Goal: Task Accomplishment & Management: Complete application form

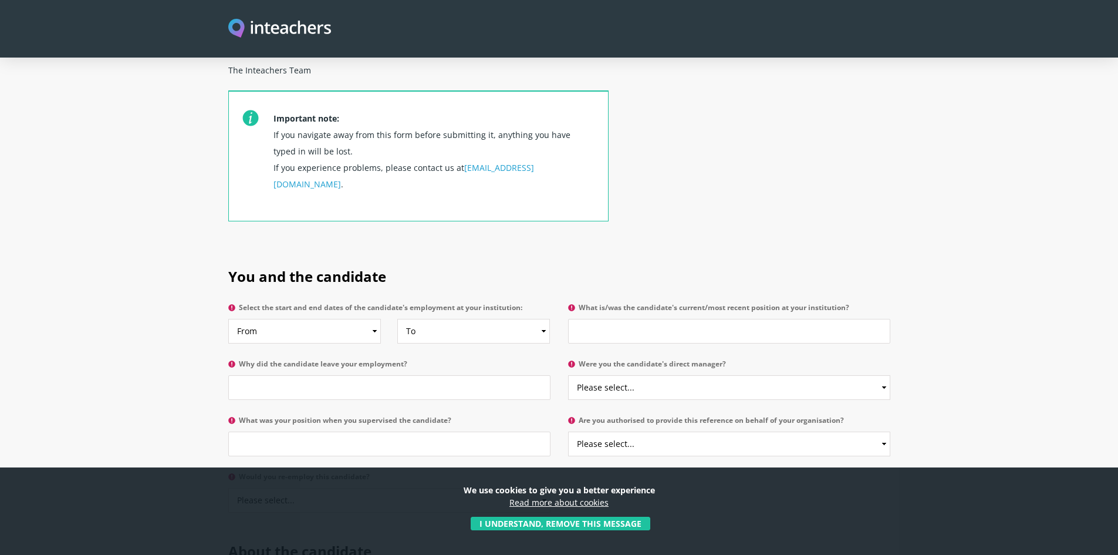
scroll to position [469, 0]
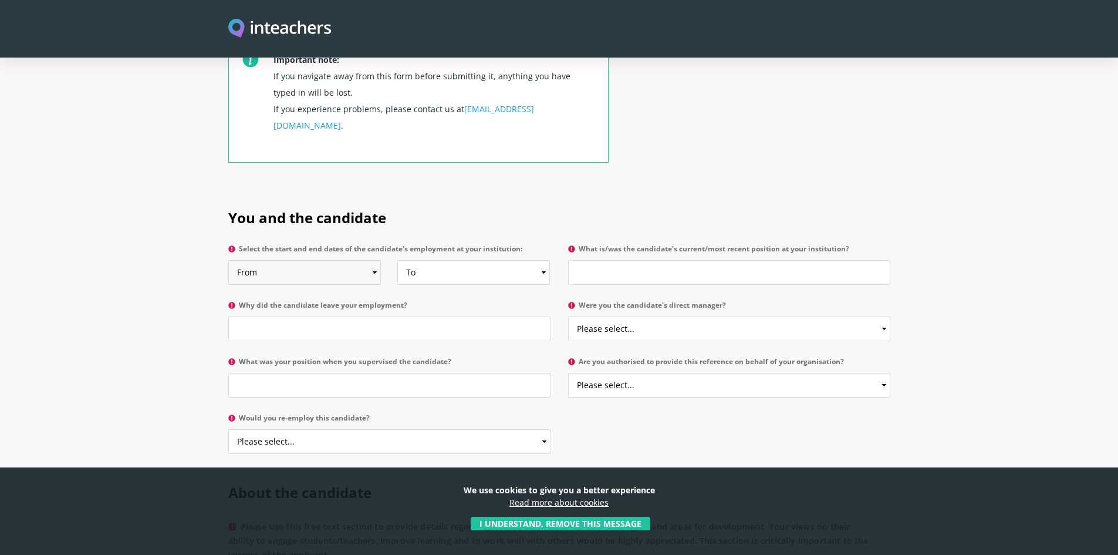
click at [376, 260] on select "From 2025 2024 2023 2022 2021 2020 2019 2018 2017 2016 2015 2014 2013 2012 2011…" at bounding box center [304, 272] width 153 height 25
select select "2022"
click at [228, 260] on select "From 2025 2024 2023 2022 2021 2020 2019 2018 2017 2016 2015 2014 2013 2012 2011…" at bounding box center [304, 272] width 153 height 25
click at [542, 260] on select "To Currently 2025 2024 2023 2022 2021 2020 2019 2018 2017 2016 2015 2014 2013 2…" at bounding box center [473, 272] width 153 height 25
select select "2023"
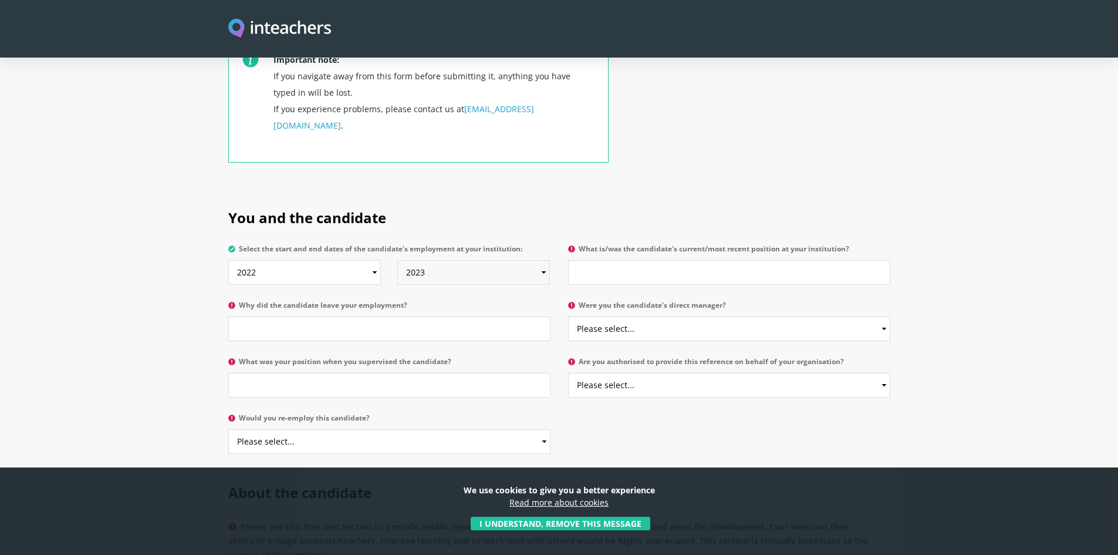
click at [397, 260] on select "To Currently 2025 2024 2023 2022 2021 2020 2019 2018 2017 2016 2015 2014 2013 2…" at bounding box center [473, 272] width 153 height 25
click at [346, 316] on input "Why did the candidate leave your employment?" at bounding box center [389, 328] width 322 height 25
type input "Sahira completed her teacher training course"
click at [329, 373] on input "What was your position when you supervised the candidate?" at bounding box center [389, 385] width 322 height 25
type input "I was the Director of the Teacher training course"
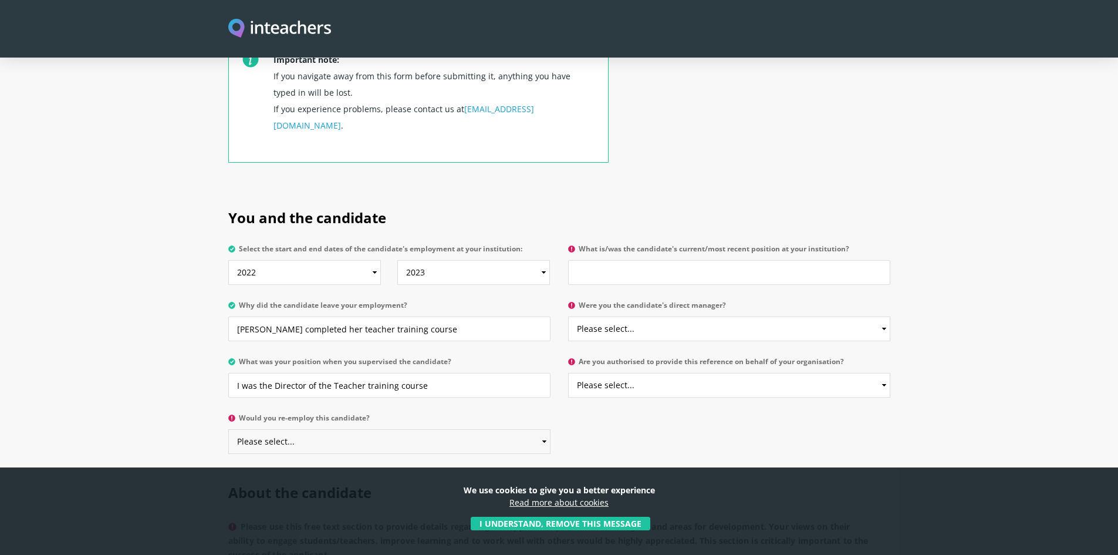
click at [535, 429] on select "Please select... Yes No" at bounding box center [389, 441] width 322 height 25
select select "Yes"
click at [228, 429] on select "Please select... Yes No" at bounding box center [389, 441] width 322 height 25
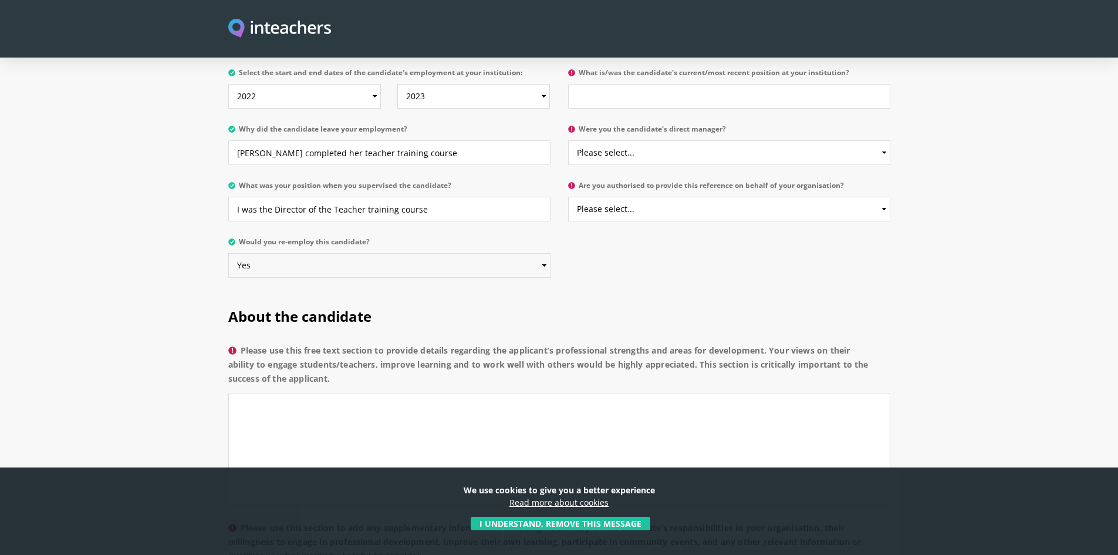
scroll to position [528, 0]
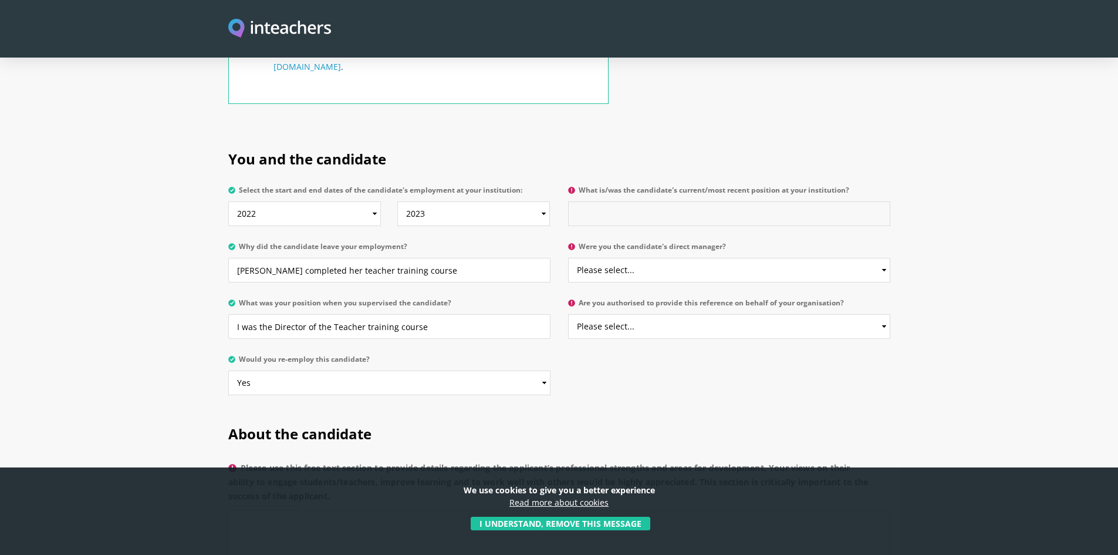
click at [819, 201] on input "What is/was the candidate's current/most recent position at your institution?" at bounding box center [729, 213] width 322 height 25
type input "trainee teacher"
click at [876, 258] on select "Please select... Yes No" at bounding box center [729, 270] width 322 height 25
select select "Yes"
click at [568, 258] on select "Please select... Yes No" at bounding box center [729, 270] width 322 height 25
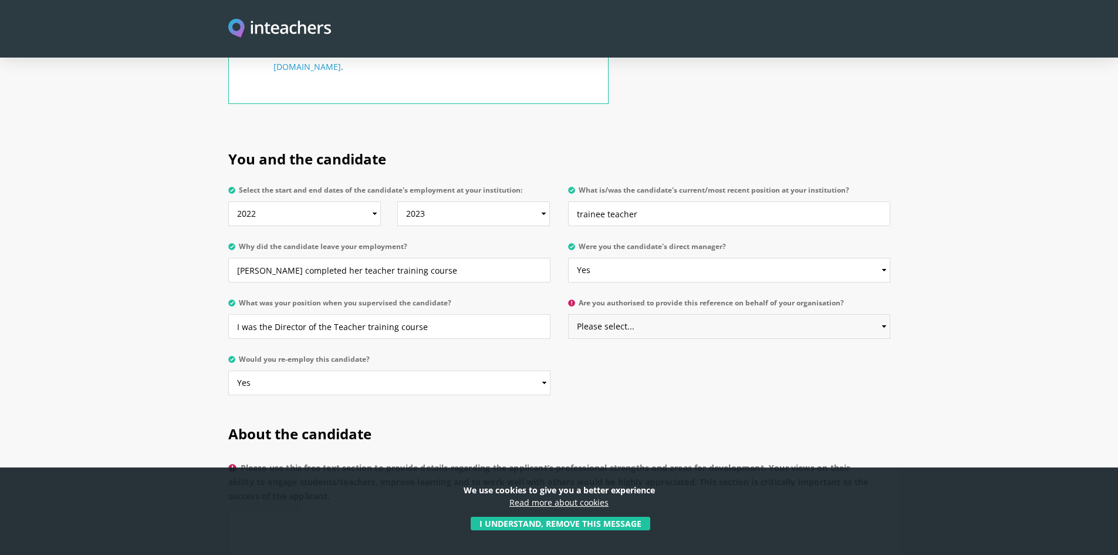
click at [883, 314] on select "Please select... Yes No" at bounding box center [729, 326] width 322 height 25
select select "Yes"
click at [568, 314] on select "Please select... Yes No" at bounding box center [729, 326] width 322 height 25
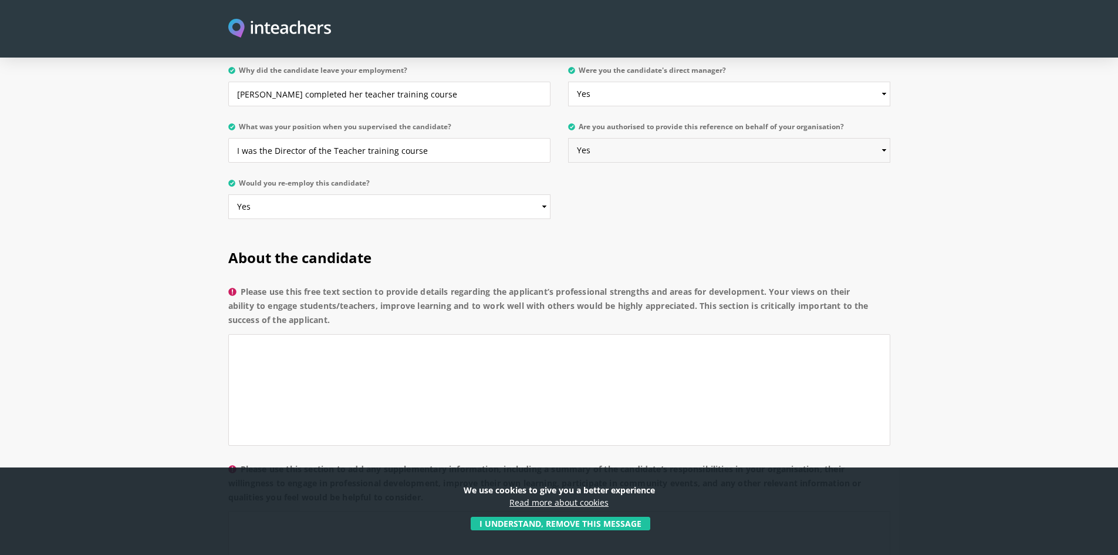
scroll to position [763, 0]
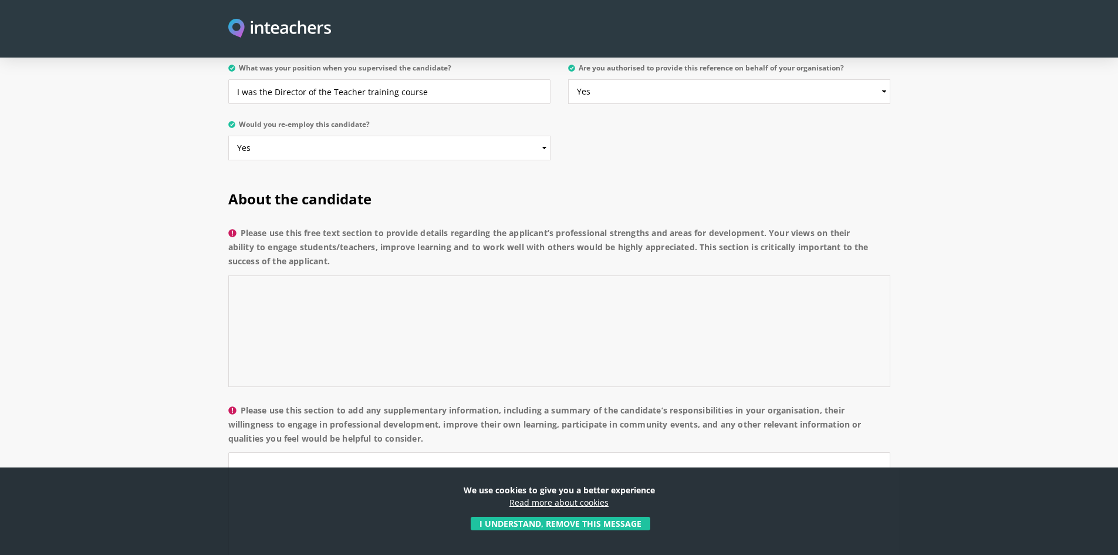
click at [350, 275] on textarea "Please use this free text section to provide details regarding the applicant’s …" at bounding box center [559, 330] width 662 height 111
click at [242, 275] on textarea "sahira" at bounding box center [559, 330] width 662 height 111
click at [284, 275] on textarea "Sahira" at bounding box center [559, 330] width 662 height 111
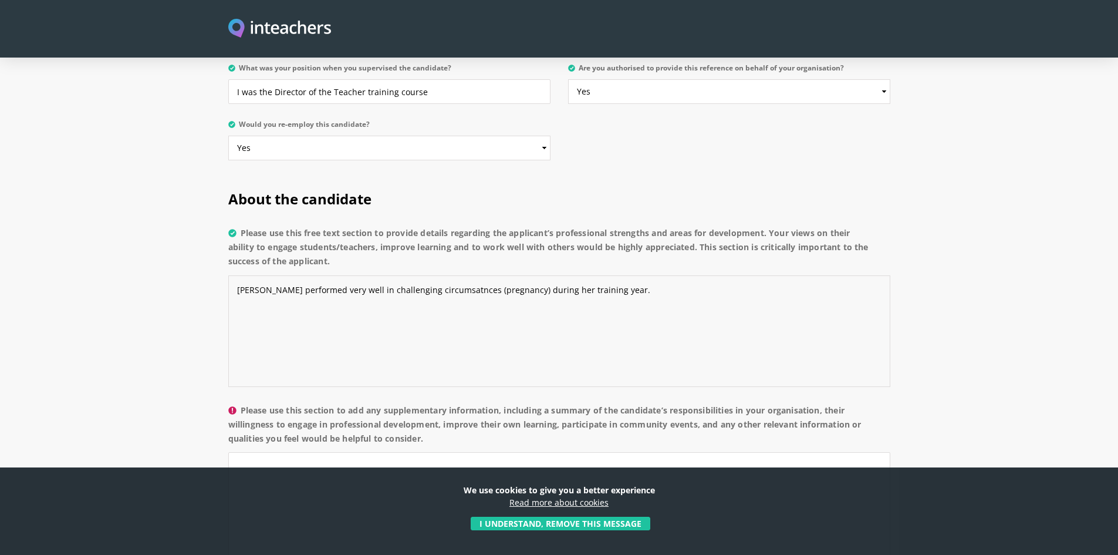
click at [439, 275] on textarea "Sahira performed very well in challenging circumsatnces (pregnancy) during her …" at bounding box center [559, 330] width 662 height 111
drag, startPoint x: 345, startPoint y: 256, endPoint x: 627, endPoint y: 254, distance: 281.7
click at [627, 275] on textarea "Sahira performed very well in challenging circumstances (pregnancy) during her …" at bounding box center [559, 330] width 662 height 111
click at [512, 275] on textarea "Sahira performed very well in challenging circumstances (pregnancy) during her …" at bounding box center [559, 330] width 662 height 111
click at [491, 275] on textarea "Sahira performed very well in challenging circumstances (pregnancy) during her …" at bounding box center [559, 330] width 662 height 111
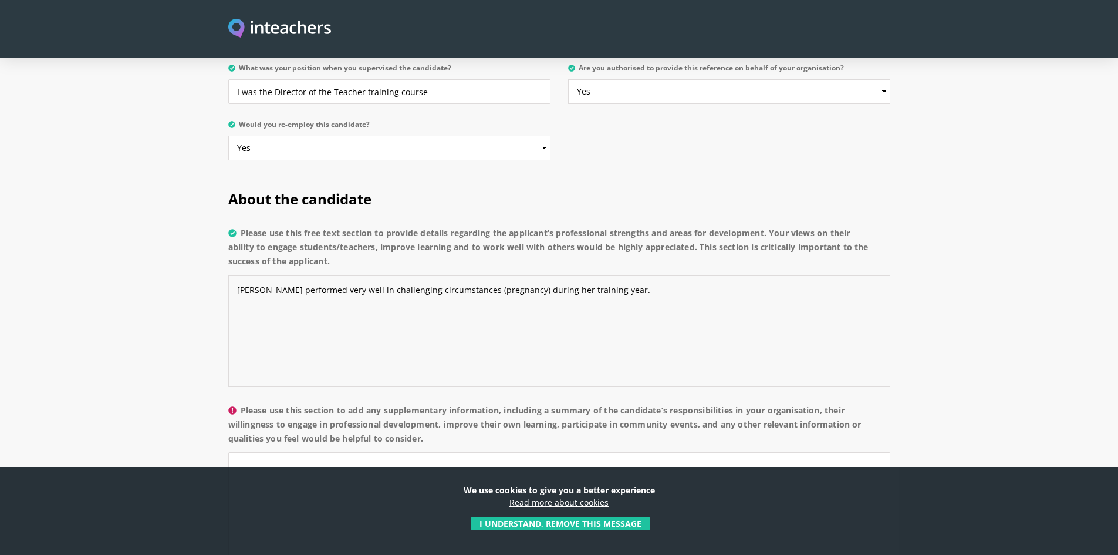
drag, startPoint x: 498, startPoint y: 258, endPoint x: 342, endPoint y: 249, distance: 156.9
click at [342, 275] on textarea "Sahira performed very well in challenging circumstances (pregnancy) during her …" at bounding box center [559, 330] width 662 height 111
click at [444, 275] on textarea "Sahira performed very well during her training year." at bounding box center [559, 330] width 662 height 111
click at [611, 275] on textarea "Sahira performed very well during her training year, on both the traimning cour…" at bounding box center [559, 330] width 662 height 111
click at [505, 275] on textarea "Sahira performed very well during her training year, on both the traimning cour…" at bounding box center [559, 330] width 662 height 111
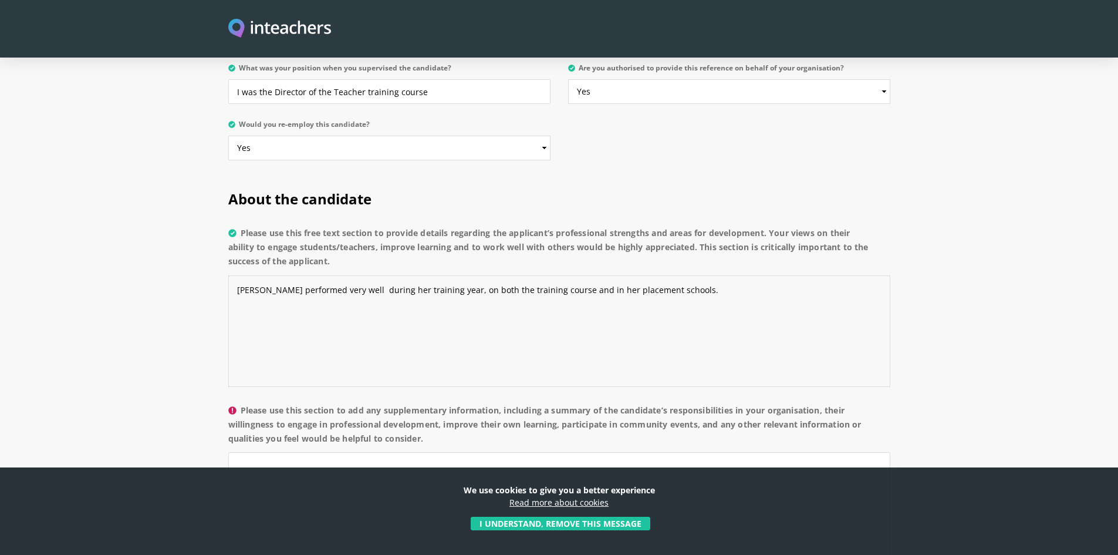
click at [680, 275] on textarea "Sahira performed very well during her training year, on both the training cours…" at bounding box center [559, 330] width 662 height 111
paste textarea "I was very impressed with your abilities and skills in the classroom, and your …"
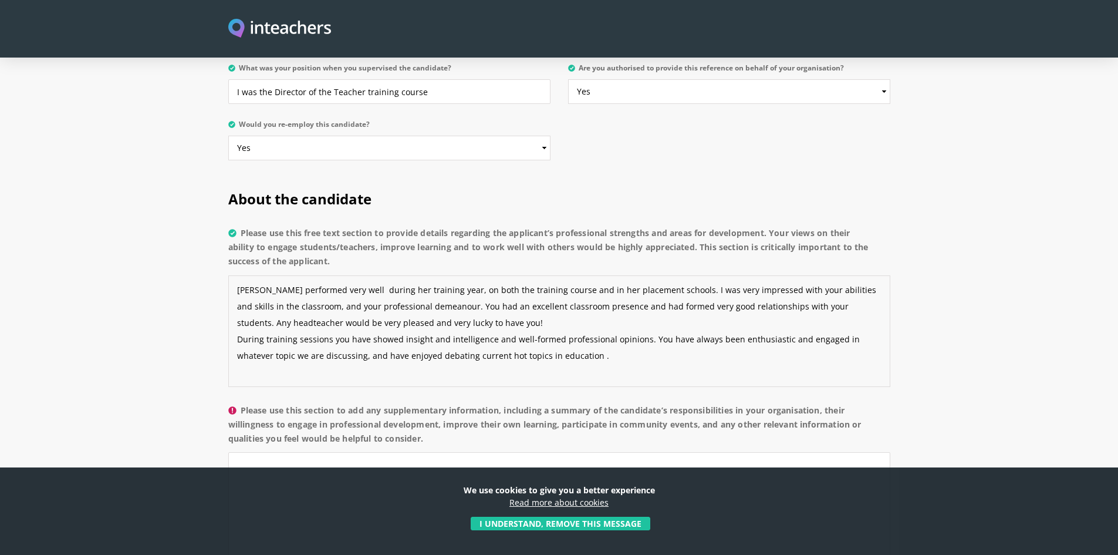
drag, startPoint x: 763, startPoint y: 257, endPoint x: 779, endPoint y: 261, distance: 15.7
click at [779, 275] on textarea "Sahira performed very well during her training year, on both the training cours…" at bounding box center [559, 330] width 662 height 111
drag, startPoint x: 297, startPoint y: 271, endPoint x: 314, endPoint y: 273, distance: 17.3
click at [314, 275] on textarea "Sahira performed very well during her training year, on both the training cours…" at bounding box center [559, 330] width 662 height 111
drag, startPoint x: 410, startPoint y: 272, endPoint x: 426, endPoint y: 276, distance: 16.4
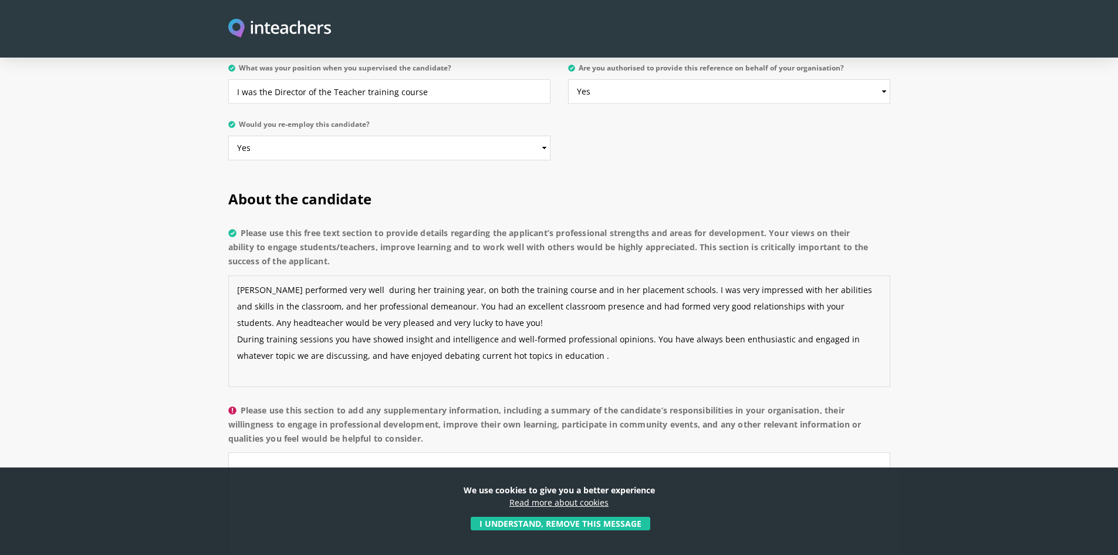
click at [426, 276] on textarea "Sahira performed very well during her training year, on both the training cours…" at bounding box center [559, 330] width 662 height 111
click at [603, 275] on textarea "Sahira performed very well during her training year, on both the training cours…" at bounding box center [559, 330] width 662 height 111
click at [748, 275] on textarea "Sahira performed very well during her training year, on both the training cours…" at bounding box center [559, 330] width 662 height 111
drag, startPoint x: 785, startPoint y: 274, endPoint x: 782, endPoint y: 291, distance: 17.2
click at [782, 291] on textarea "Sahira performed very well during her training year, on both the training cours…" at bounding box center [559, 330] width 662 height 111
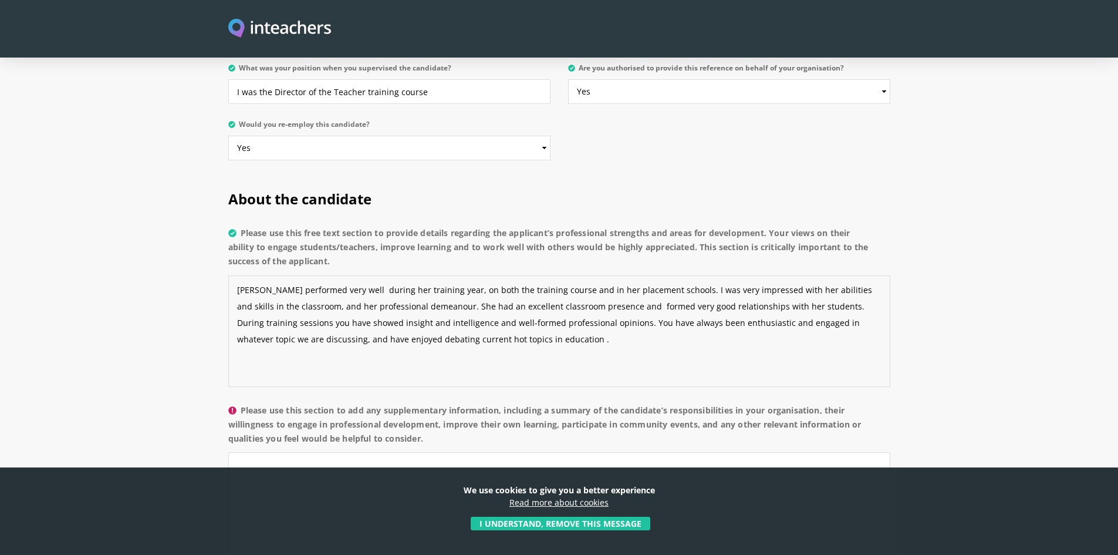
drag, startPoint x: 332, startPoint y: 292, endPoint x: 383, endPoint y: 296, distance: 50.7
click at [386, 295] on textarea "Sahira performed very well during her training year, on both the training cours…" at bounding box center [559, 330] width 662 height 111
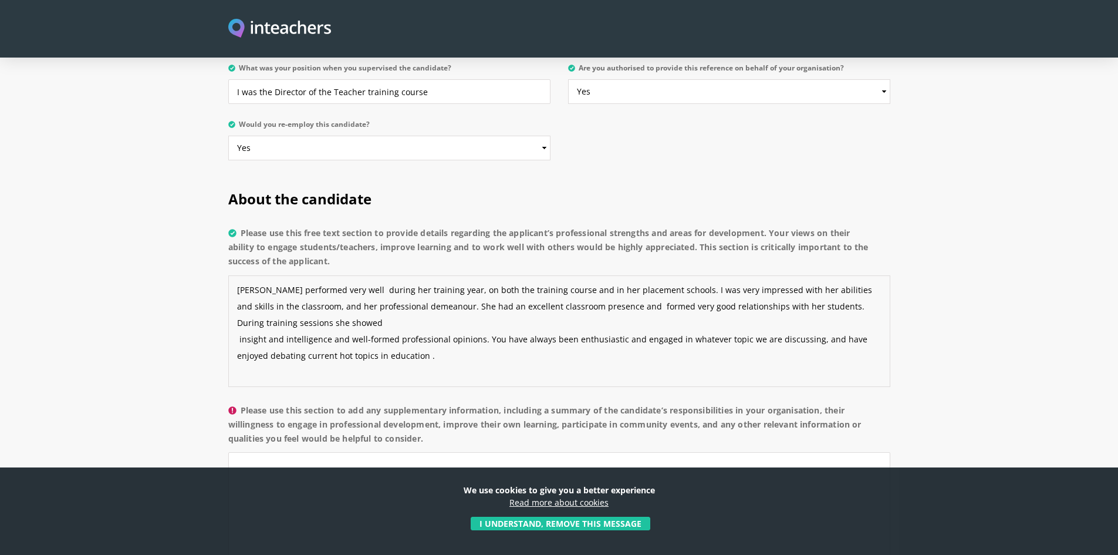
click at [384, 285] on textarea "Sahira performed very well during her training year, on both the training cours…" at bounding box center [559, 330] width 662 height 111
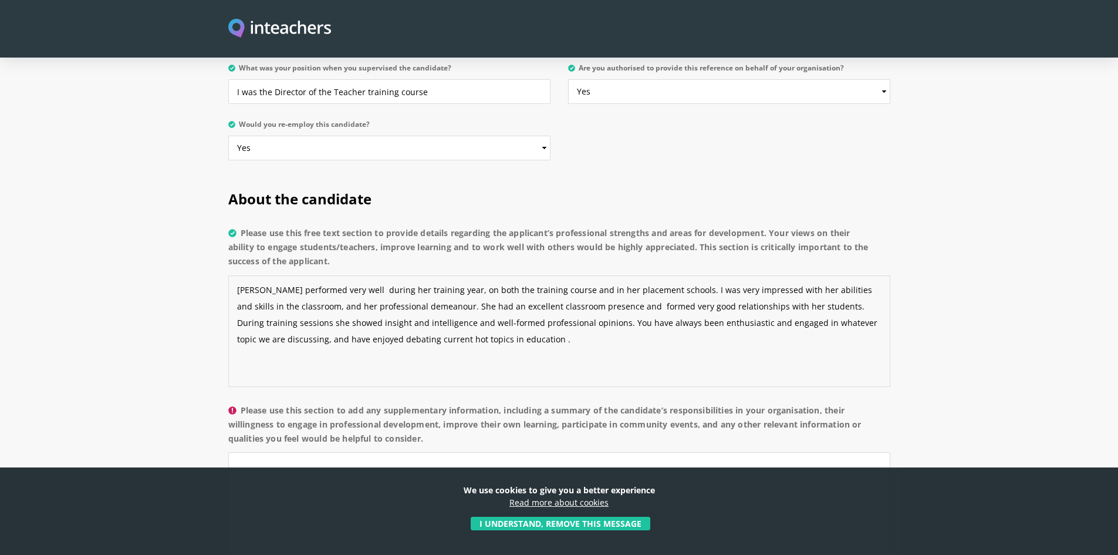
drag, startPoint x: 623, startPoint y: 289, endPoint x: 639, endPoint y: 300, distance: 19.4
click at [647, 298] on textarea "Sahira performed very well during her training year, on both the training cours…" at bounding box center [559, 330] width 662 height 111
click at [658, 290] on textarea "Sahira performed very well during her training year, on both the training cours…" at bounding box center [559, 330] width 662 height 111
drag, startPoint x: 248, startPoint y: 303, endPoint x: 236, endPoint y: 307, distance: 12.3
click at [236, 307] on textarea "Sahira performed very well during her training year, on both the training cours…" at bounding box center [559, 330] width 662 height 111
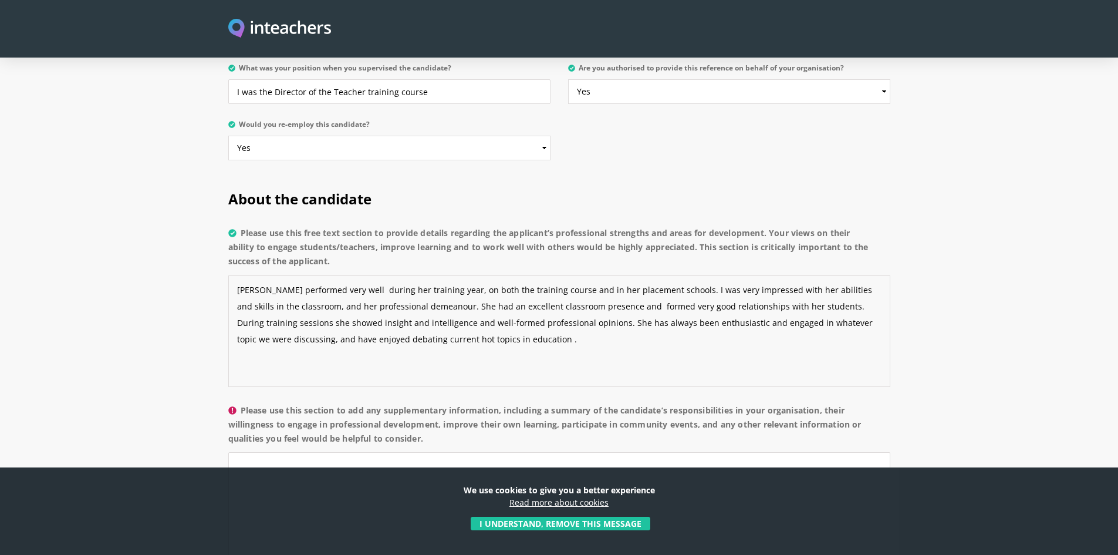
drag, startPoint x: 320, startPoint y: 302, endPoint x: 334, endPoint y: 307, distance: 15.4
click at [334, 307] on textarea "Sahira performed very well during her training year, on both the training cours…" at bounding box center [559, 330] width 662 height 111
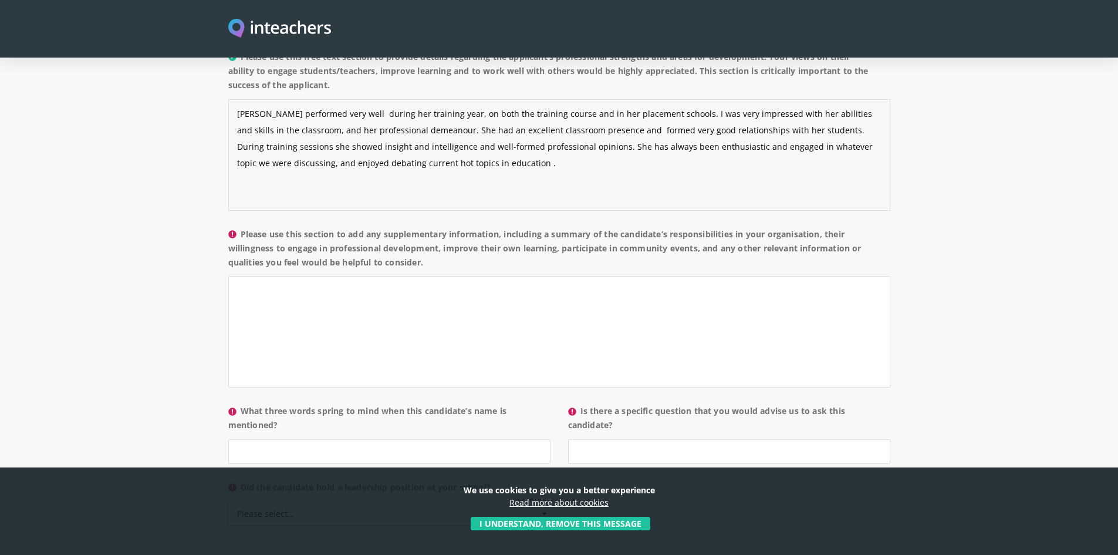
scroll to position [998, 0]
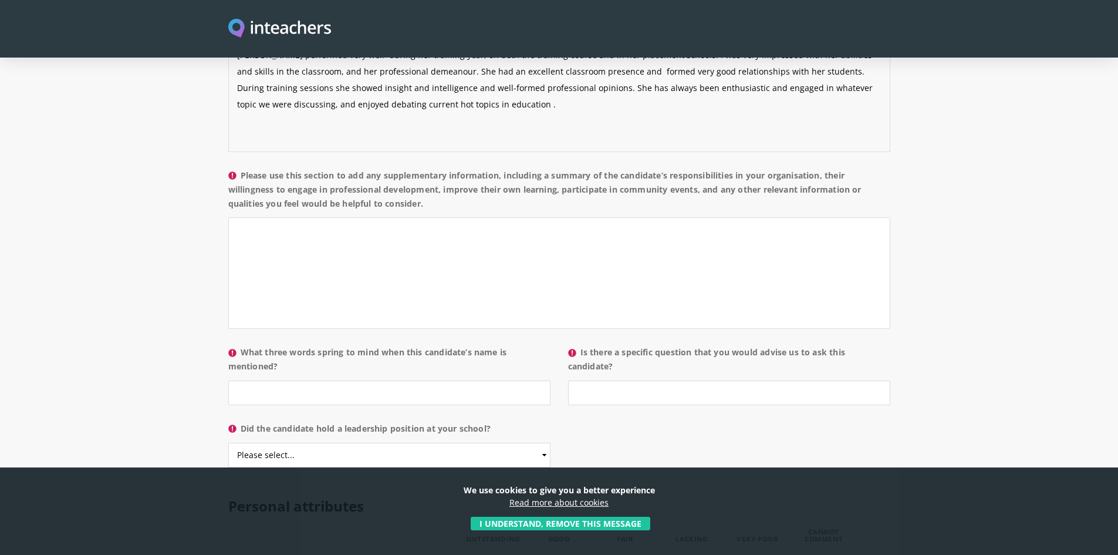
type textarea "Sahira performed very well during her training year, on both the training cours…"
click at [373, 380] on input "What three words spring to mind when this candidate’s name is mentioned?" at bounding box center [389, 392] width 322 height 25
type input "kind, calm, resilient"
click at [540, 442] on select "Please select... Yes No" at bounding box center [389, 454] width 322 height 25
select select "No"
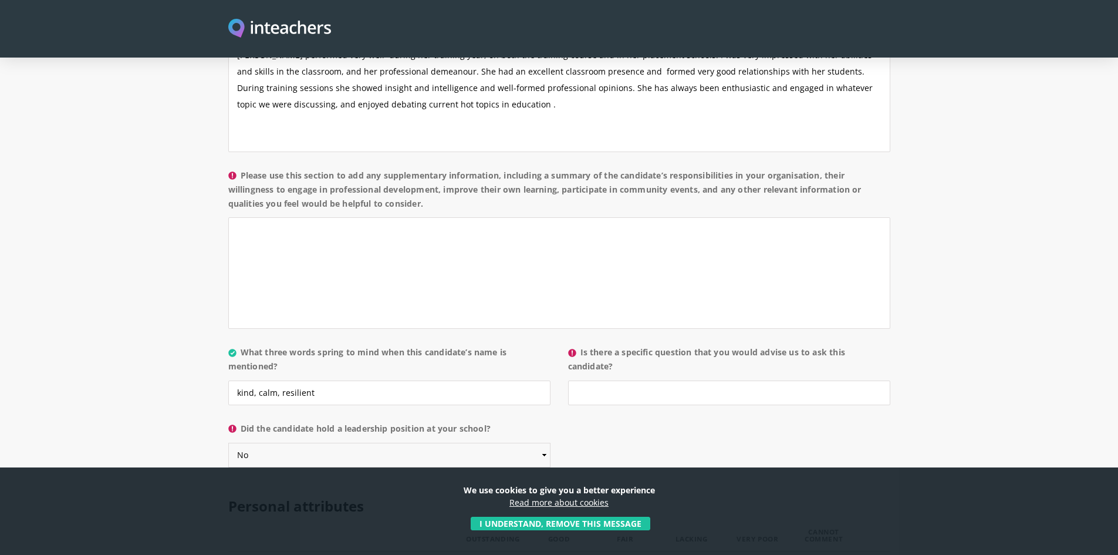
click at [228, 442] on select "Please select... Yes No" at bounding box center [389, 454] width 322 height 25
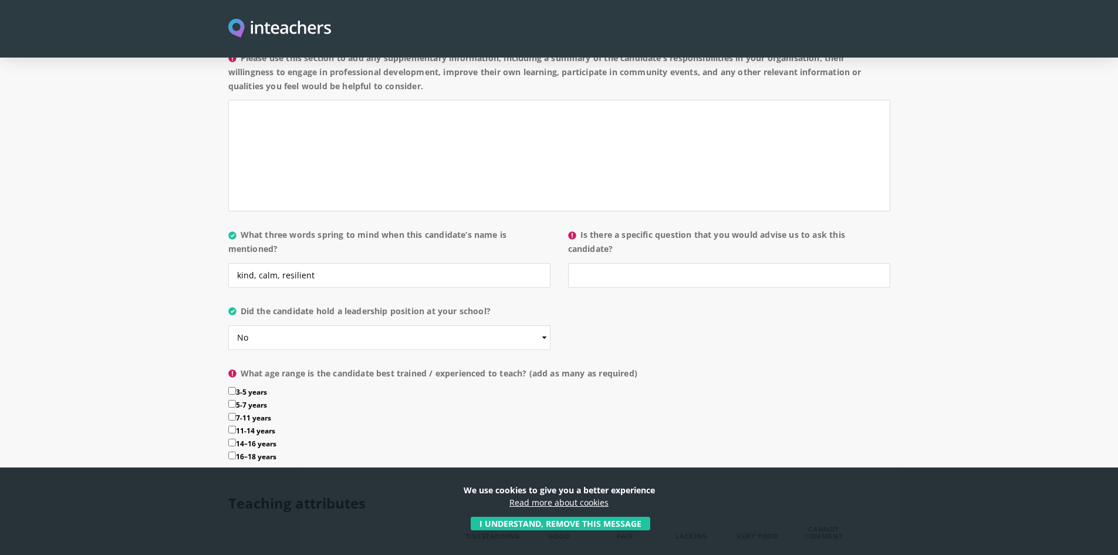
click at [232, 400] on input "5-7 years" at bounding box center [232, 404] width 8 height 8
checkbox input "true"
click at [231, 413] on input "7-11 years" at bounding box center [232, 417] width 8 height 8
checkbox input "true"
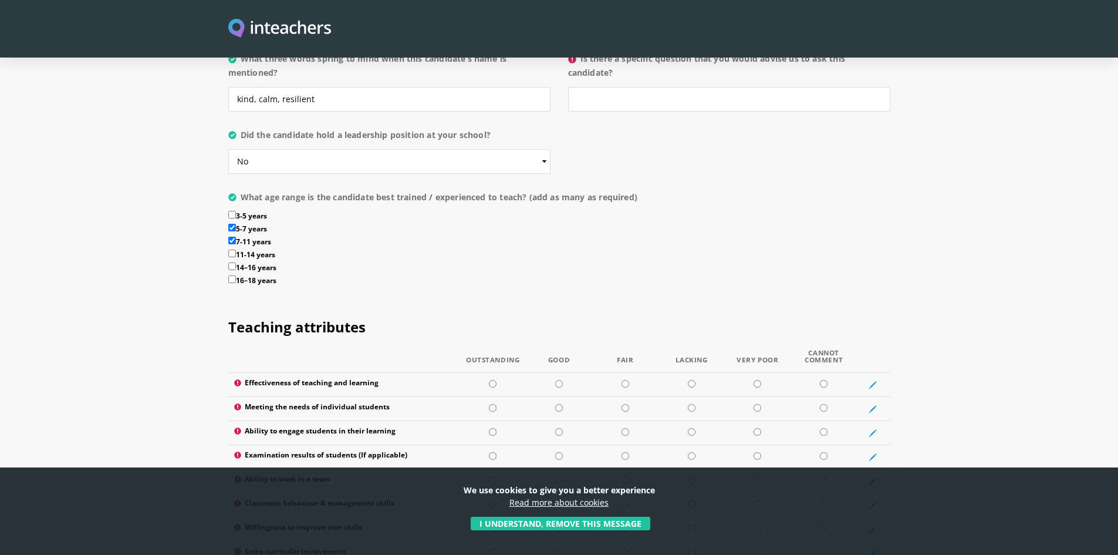
scroll to position [1350, 0]
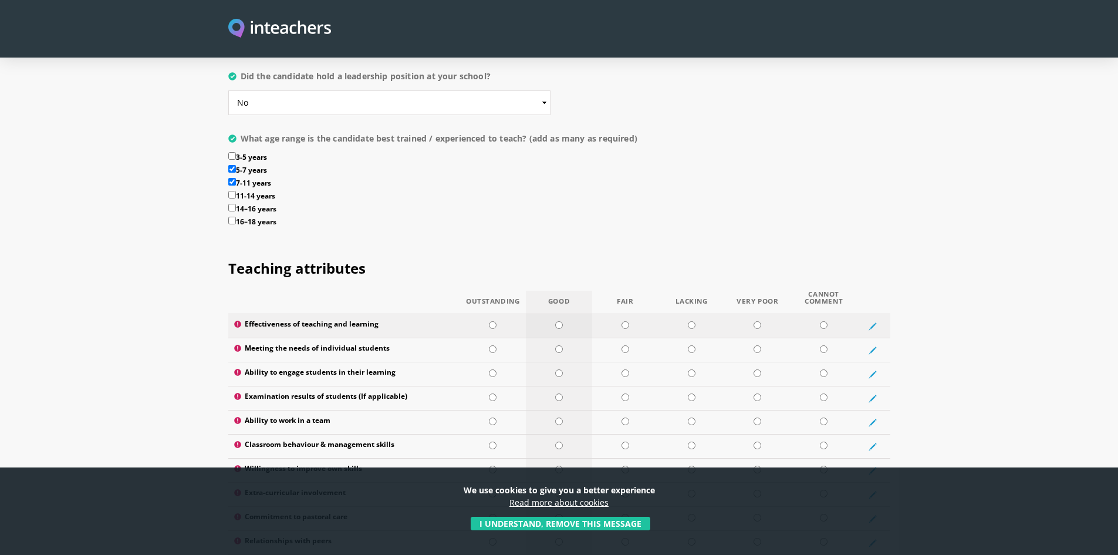
click at [560, 321] on input "radio" at bounding box center [559, 325] width 8 height 8
radio input "true"
click at [559, 345] on input "radio" at bounding box center [559, 349] width 8 height 8
radio input "true"
click at [556, 369] on input "radio" at bounding box center [559, 373] width 8 height 8
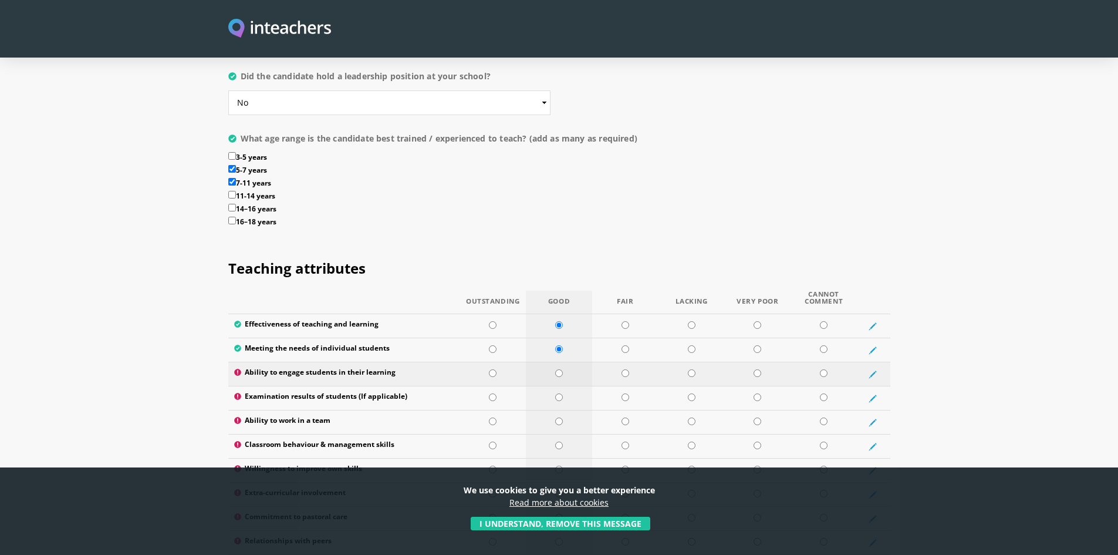
radio input "true"
click at [822, 393] on input "radio" at bounding box center [824, 397] width 8 height 8
radio input "true"
click at [559, 417] on input "radio" at bounding box center [559, 421] width 8 height 8
radio input "true"
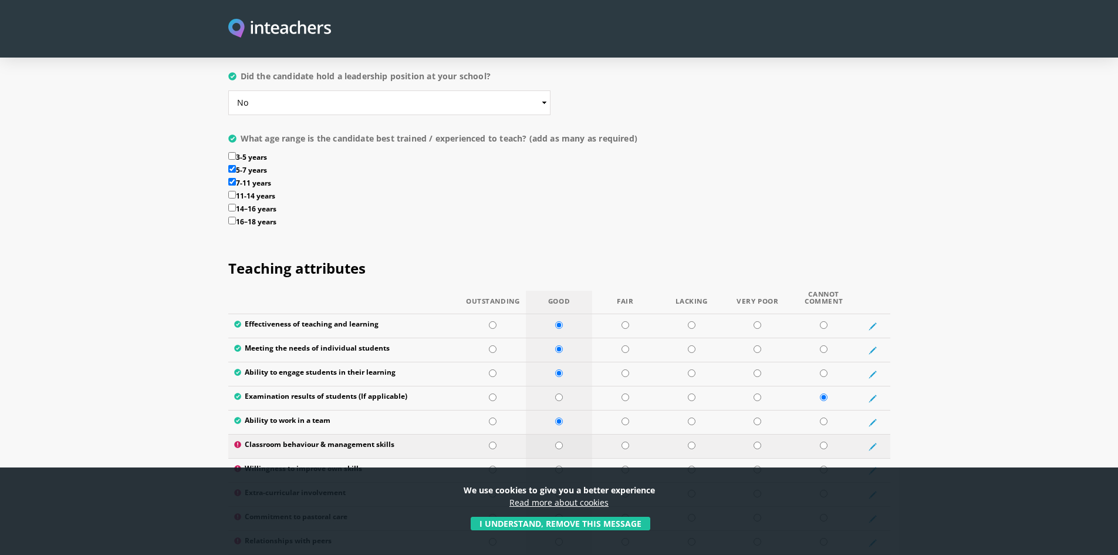
click at [557, 441] on input "radio" at bounding box center [559, 445] width 8 height 8
radio input "true"
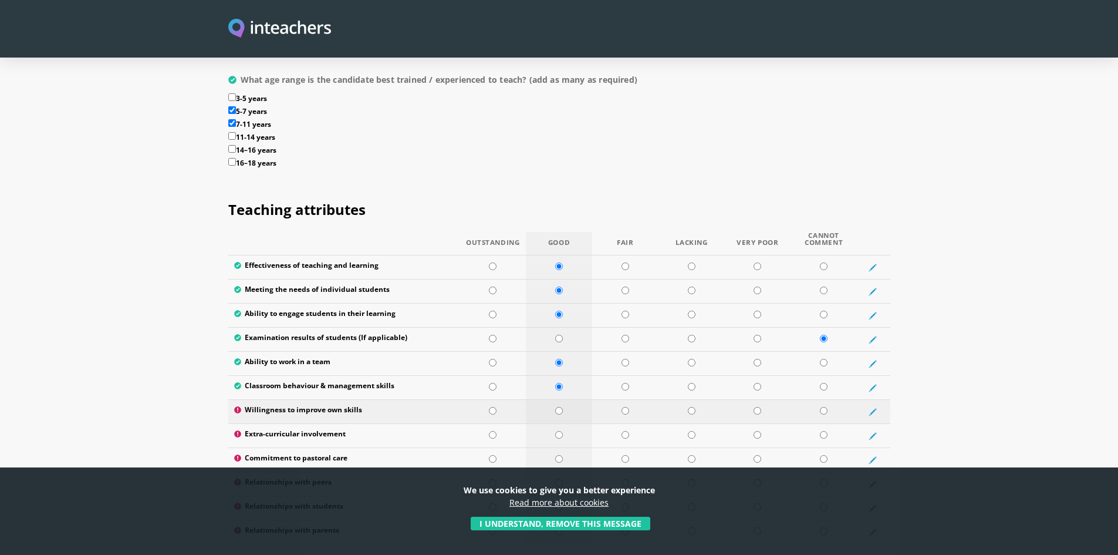
click at [560, 407] on input "radio" at bounding box center [559, 411] width 8 height 8
radio input "true"
click at [560, 431] on input "radio" at bounding box center [559, 435] width 8 height 8
radio input "true"
click at [560, 455] on input "radio" at bounding box center [559, 459] width 8 height 8
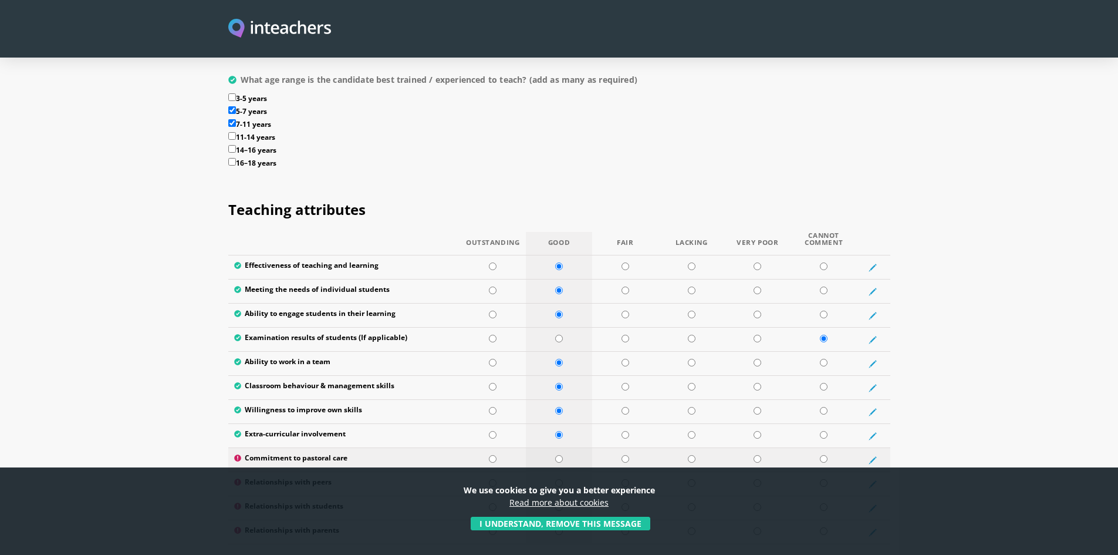
radio input "true"
click at [557, 479] on input "radio" at bounding box center [559, 483] width 8 height 8
radio input "true"
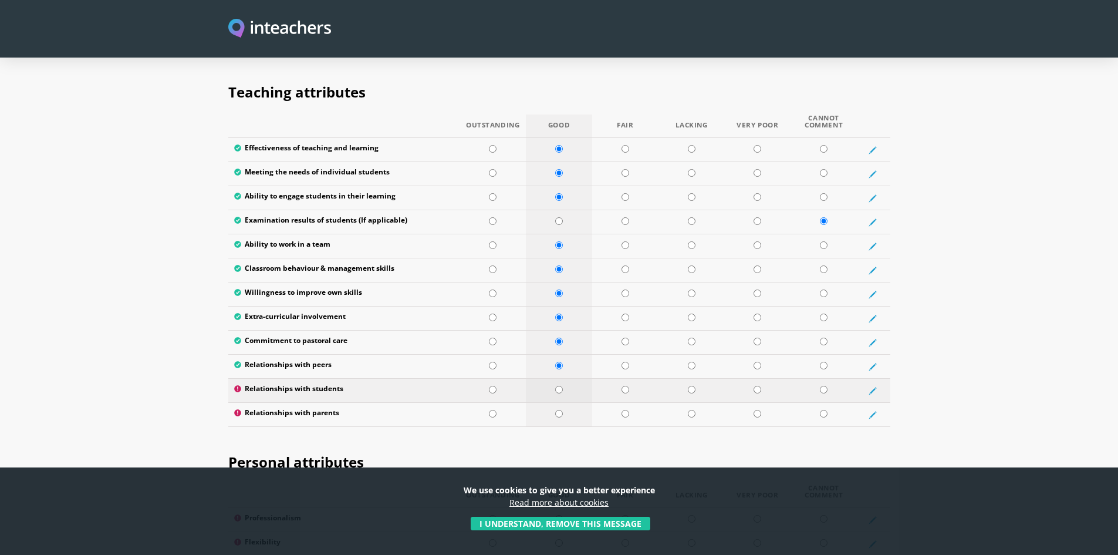
click at [558, 386] on input "radio" at bounding box center [559, 390] width 8 height 8
radio input "true"
click at [560, 410] on input "radio" at bounding box center [559, 414] width 8 height 8
radio input "true"
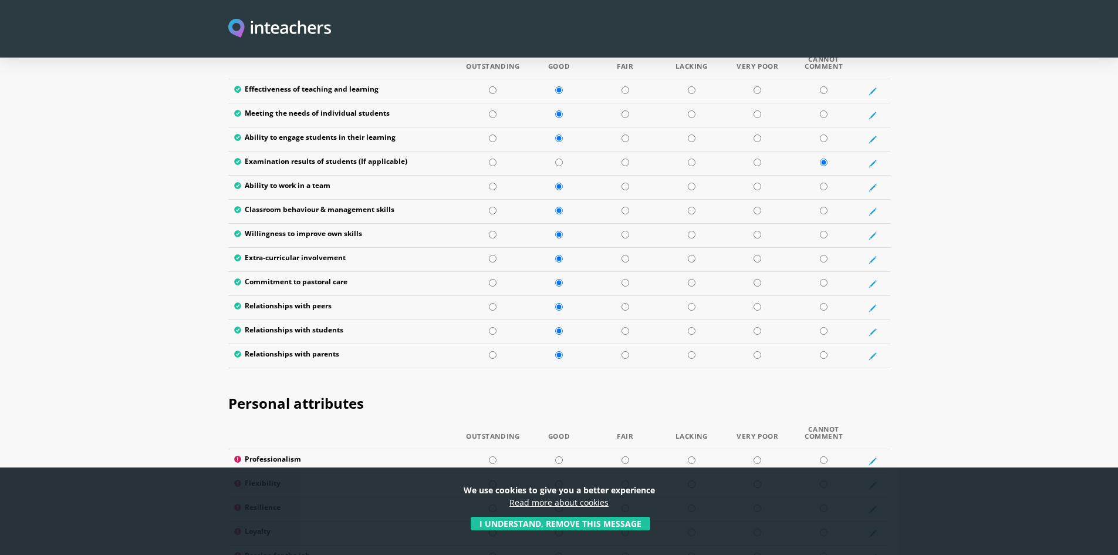
scroll to position [1702, 0]
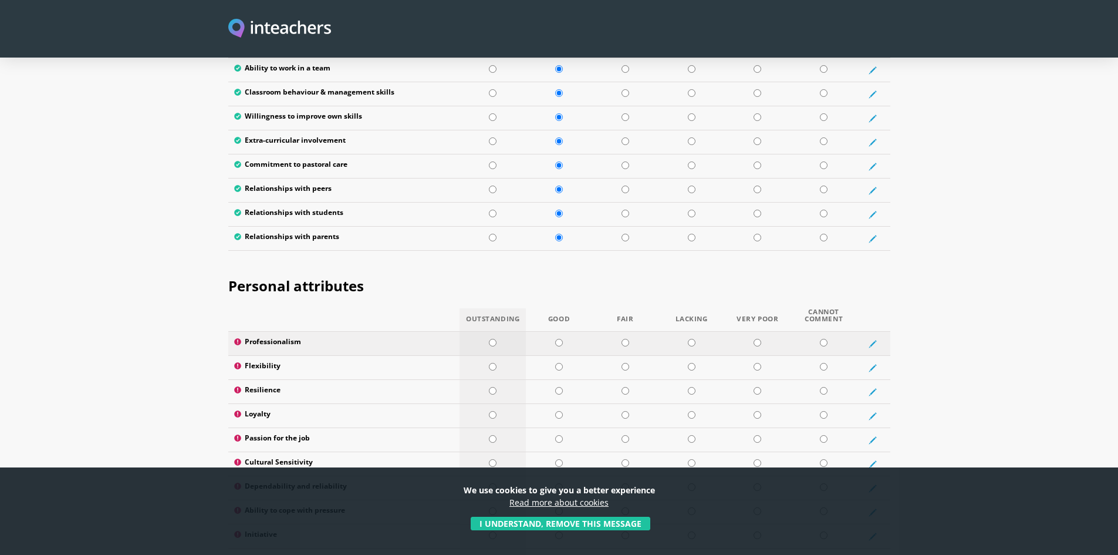
click at [493, 332] on td at bounding box center [492, 344] width 66 height 24
radio input "true"
click at [567, 356] on td at bounding box center [559, 368] width 66 height 24
radio input "true"
click at [559, 387] on input "radio" at bounding box center [559, 391] width 8 height 8
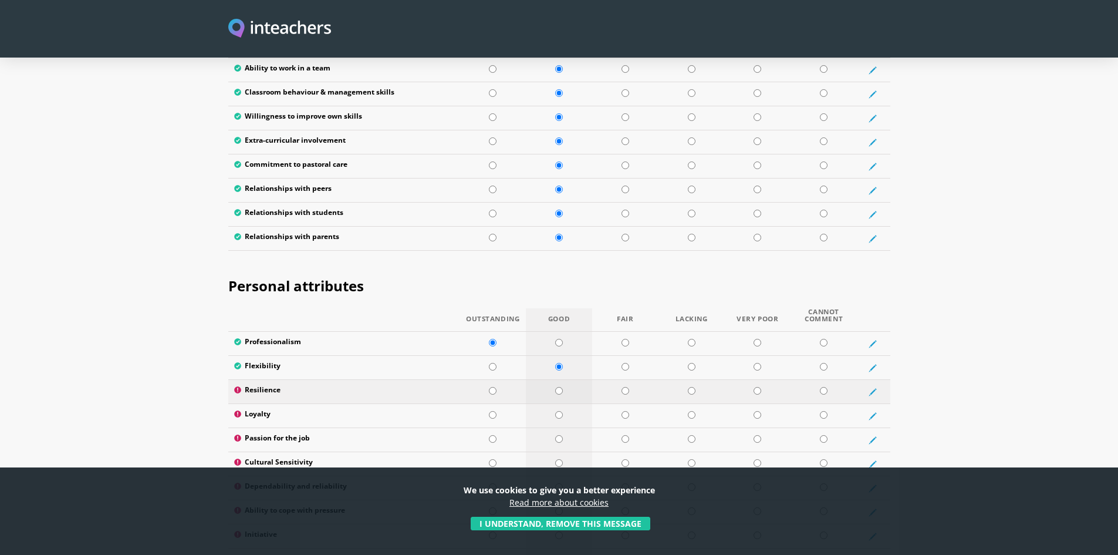
radio input "true"
click at [559, 411] on input "radio" at bounding box center [559, 415] width 8 height 8
radio input "true"
click at [558, 435] on input "radio" at bounding box center [559, 439] width 8 height 8
radio input "true"
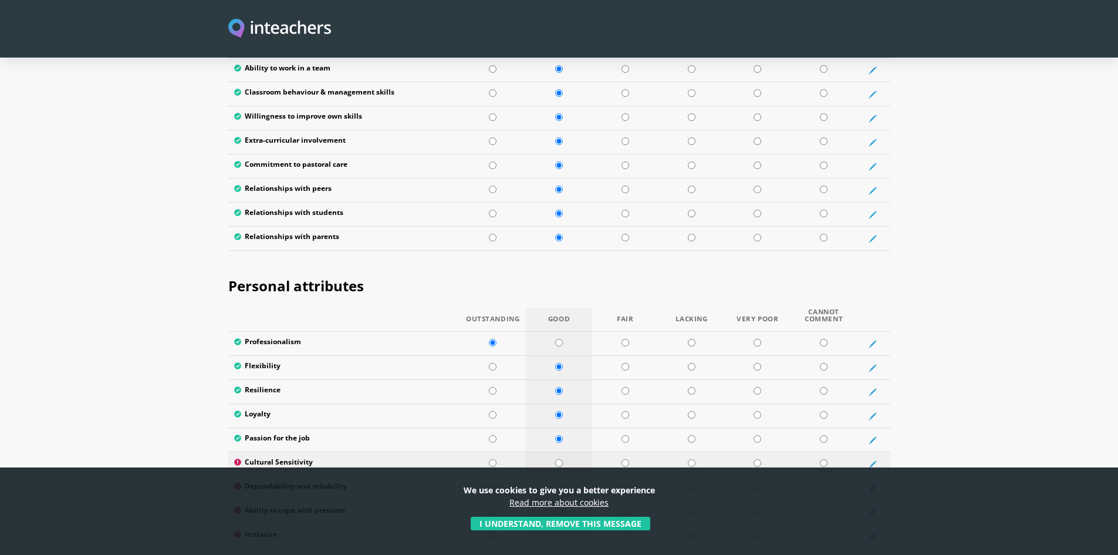
click at [559, 459] on input "radio" at bounding box center [559, 463] width 8 height 8
radio input "true"
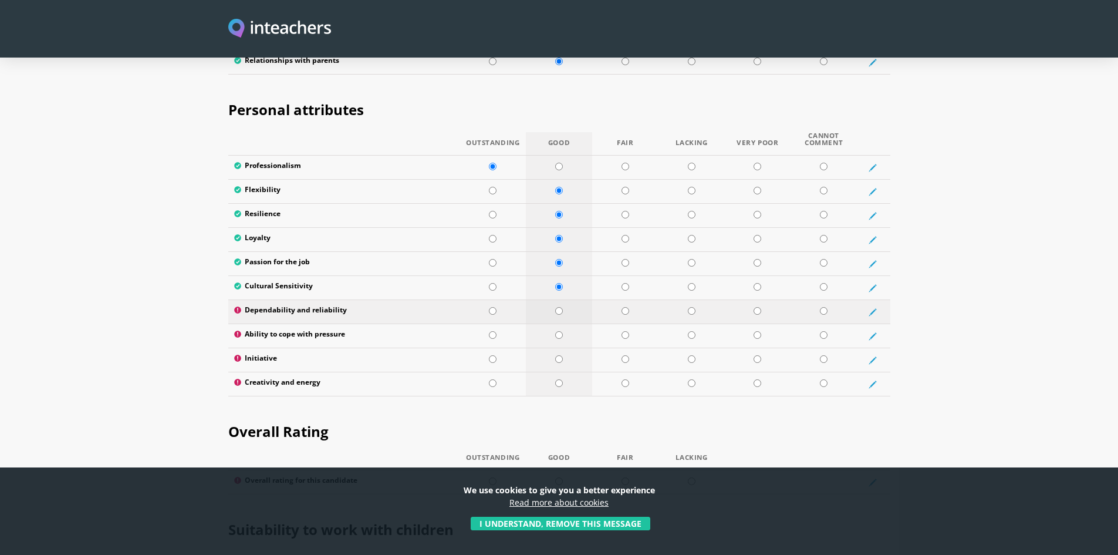
click at [558, 307] on input "radio" at bounding box center [559, 311] width 8 height 8
radio input "true"
drag, startPoint x: 557, startPoint y: 300, endPoint x: 555, endPoint y: 325, distance: 25.4
click at [558, 324] on td at bounding box center [559, 336] width 66 height 24
radio input "true"
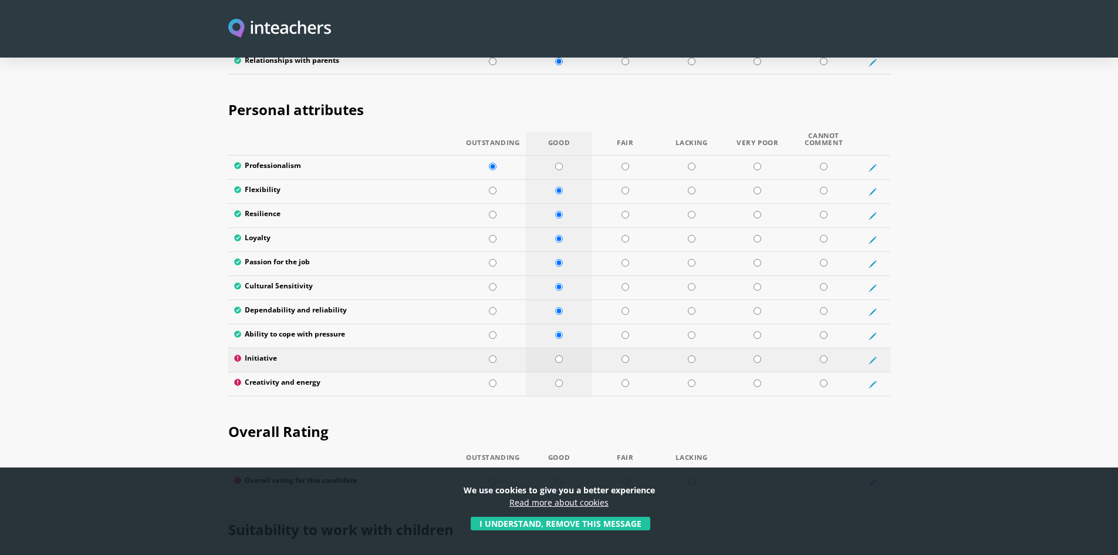
click at [556, 355] on input "radio" at bounding box center [559, 359] width 8 height 8
radio input "true"
click at [561, 379] on input "radio" at bounding box center [559, 383] width 8 height 8
radio input "true"
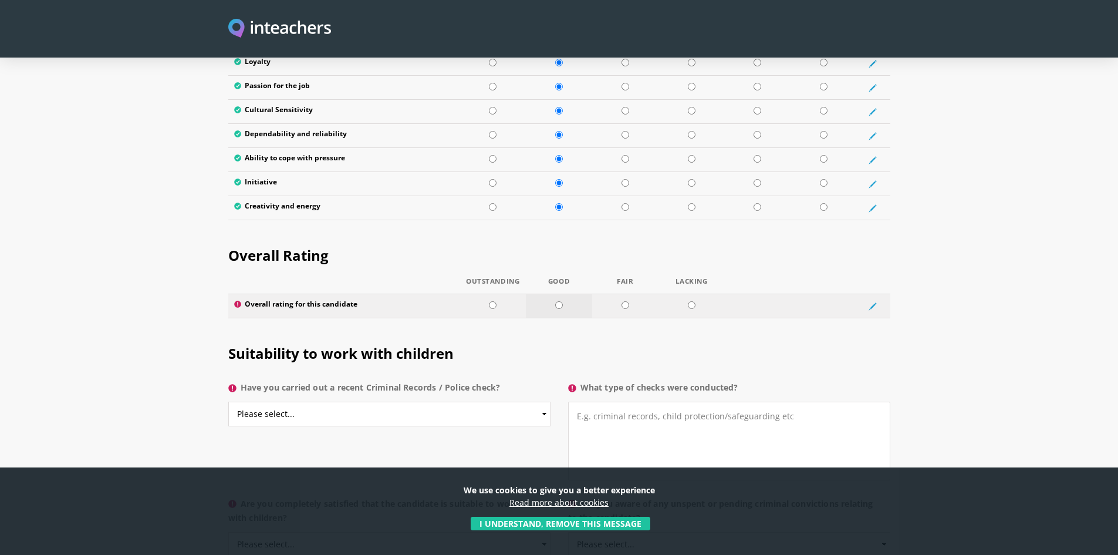
click at [560, 301] on input "radio" at bounding box center [559, 305] width 8 height 8
radio input "true"
click at [540, 401] on select "Please select... Yes No Do not know" at bounding box center [389, 413] width 322 height 25
select select "No"
click at [228, 401] on select "Please select... Yes No Do not know" at bounding box center [389, 413] width 322 height 25
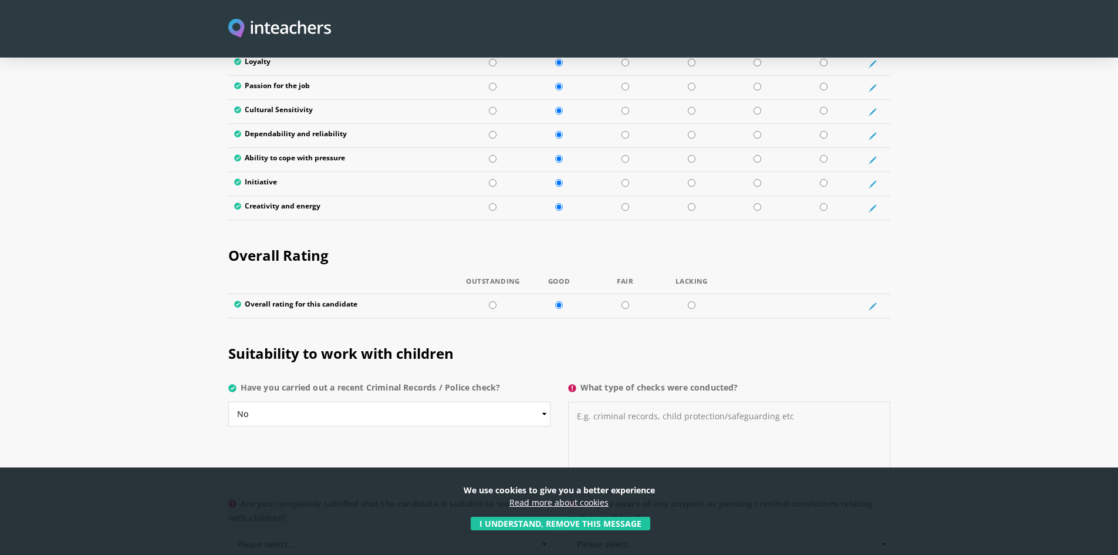
click at [694, 401] on textarea "What type of checks were conducted?" at bounding box center [729, 440] width 322 height 79
click at [578, 401] on textarea "in 2022 we carried out DBS" at bounding box center [729, 440] width 322 height 79
click at [684, 401] on textarea "In 2022 we carried out DBS" at bounding box center [729, 440] width 322 height 79
click at [663, 401] on textarea "In 2022 we carried out DBS" at bounding box center [729, 440] width 322 height 79
click at [725, 401] on textarea "In 2022 we carried out enhanced DBS" at bounding box center [729, 440] width 322 height 79
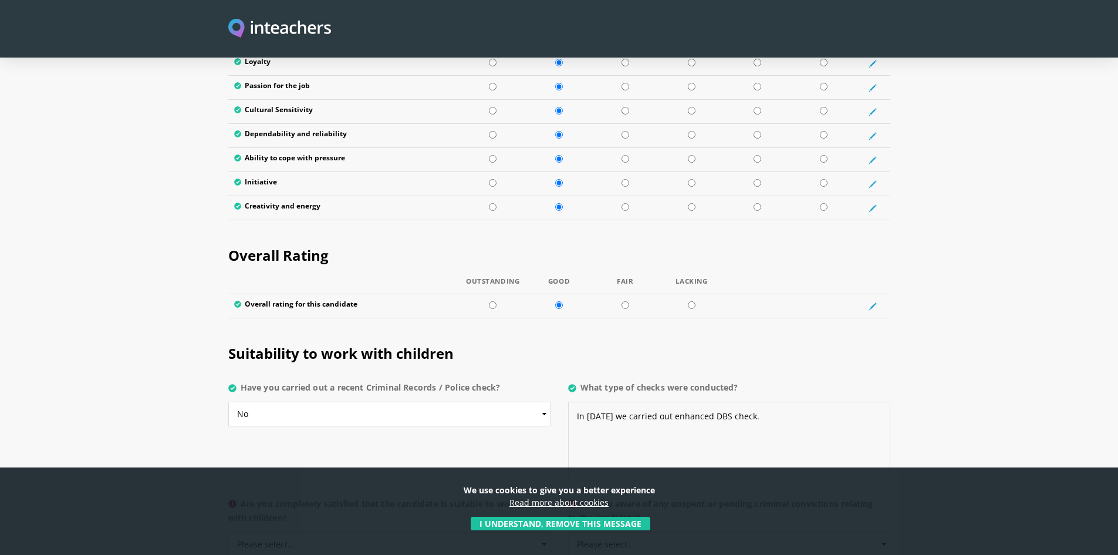
scroll to position [2230, 0]
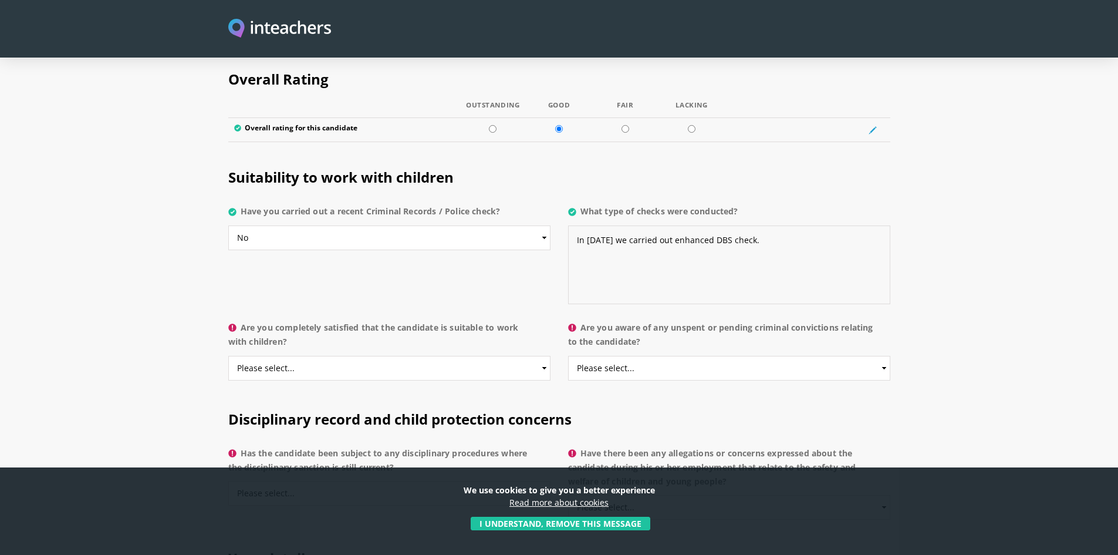
type textarea "In 2022 we carried out enhanced DBS check."
click at [545, 356] on select "Please select... Yes No Do not know" at bounding box center [389, 368] width 322 height 25
select select "Yes"
click at [228, 356] on select "Please select... Yes No Do not know" at bounding box center [389, 368] width 322 height 25
click at [880, 356] on select "Please select... Yes No Do not know" at bounding box center [729, 368] width 322 height 25
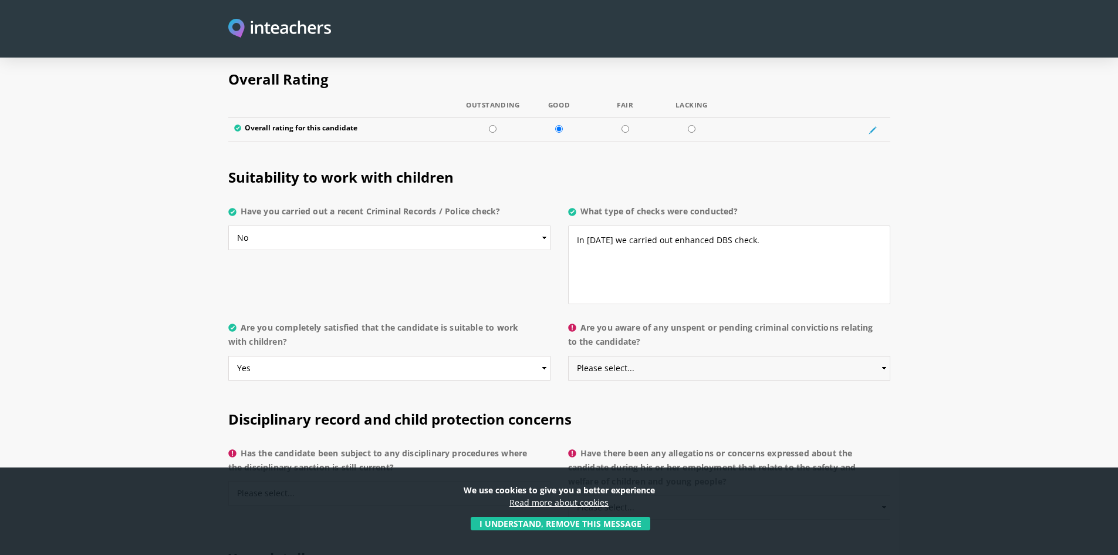
select select "No"
click at [568, 356] on select "Please select... Yes No Do not know" at bounding box center [729, 368] width 322 height 25
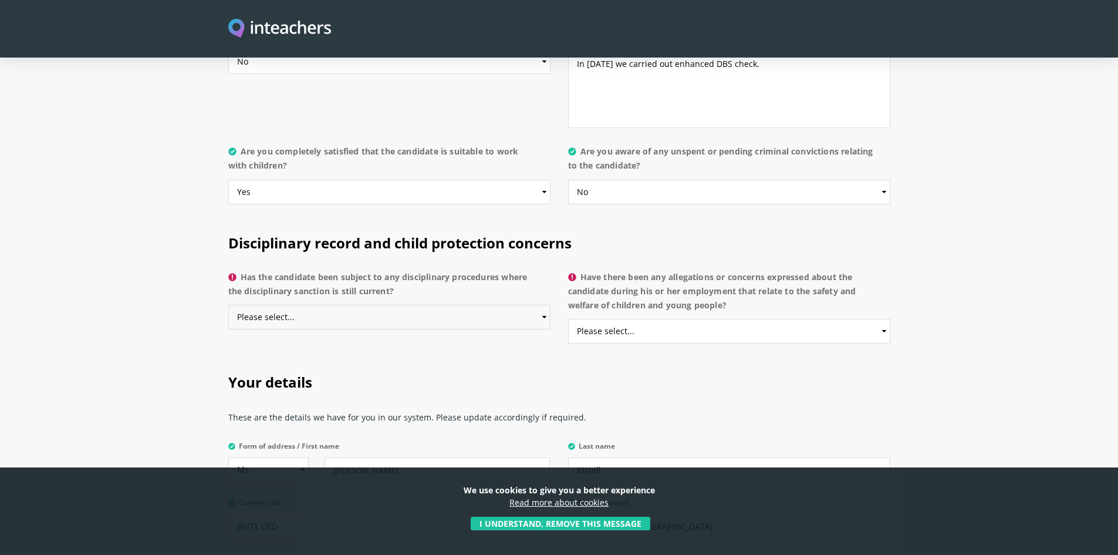
click at [539, 305] on select "Please select... Yes No Do not know" at bounding box center [389, 317] width 322 height 25
select select "No"
click at [228, 305] on select "Please select... Yes No Do not know" at bounding box center [389, 317] width 322 height 25
click at [882, 319] on select "Please select... Yes No Do not know" at bounding box center [729, 331] width 322 height 25
select select "No"
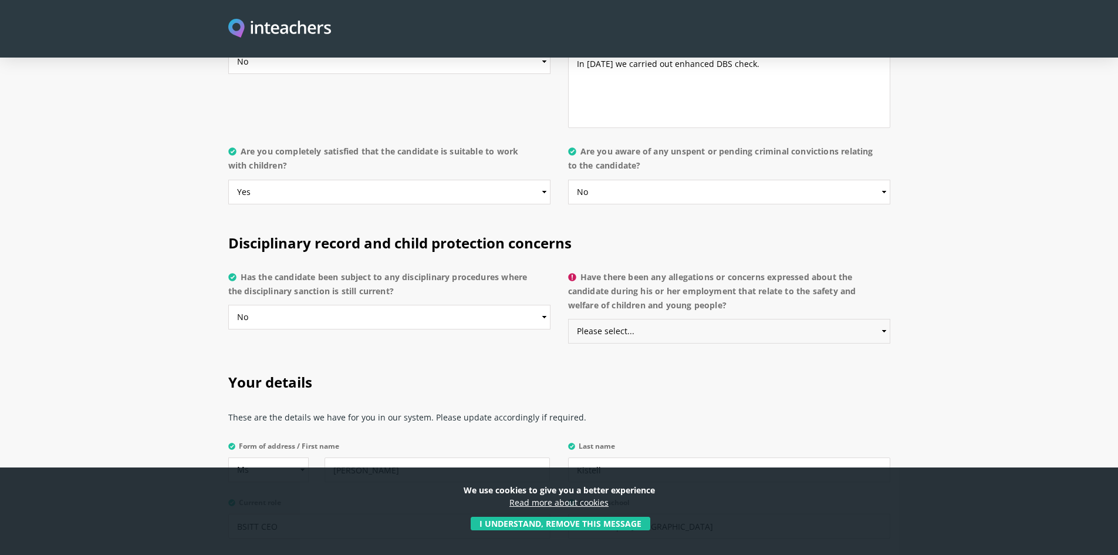
click at [568, 319] on select "Please select... Yes No Do not know" at bounding box center [729, 331] width 322 height 25
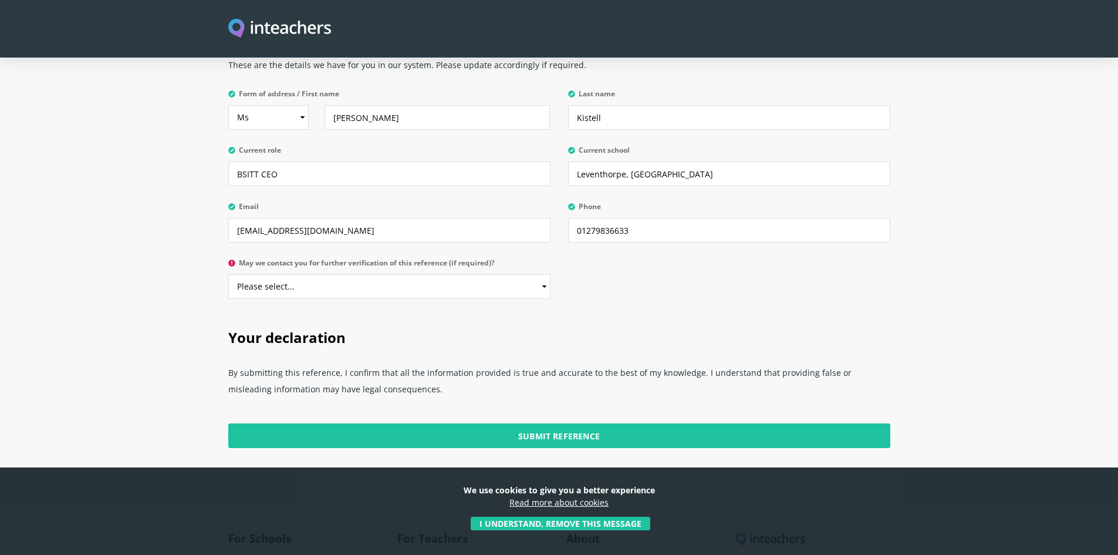
scroll to position [2699, 0]
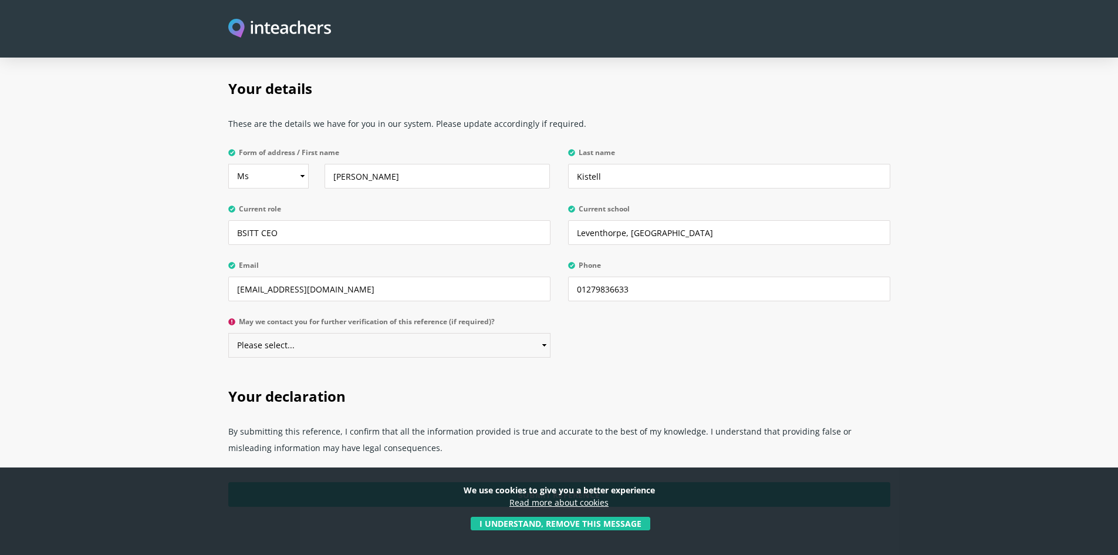
click at [542, 333] on select "Please select... Yes No" at bounding box center [389, 345] width 322 height 25
select select "Yes"
click at [228, 333] on select "Please select... Yes No" at bounding box center [389, 345] width 322 height 25
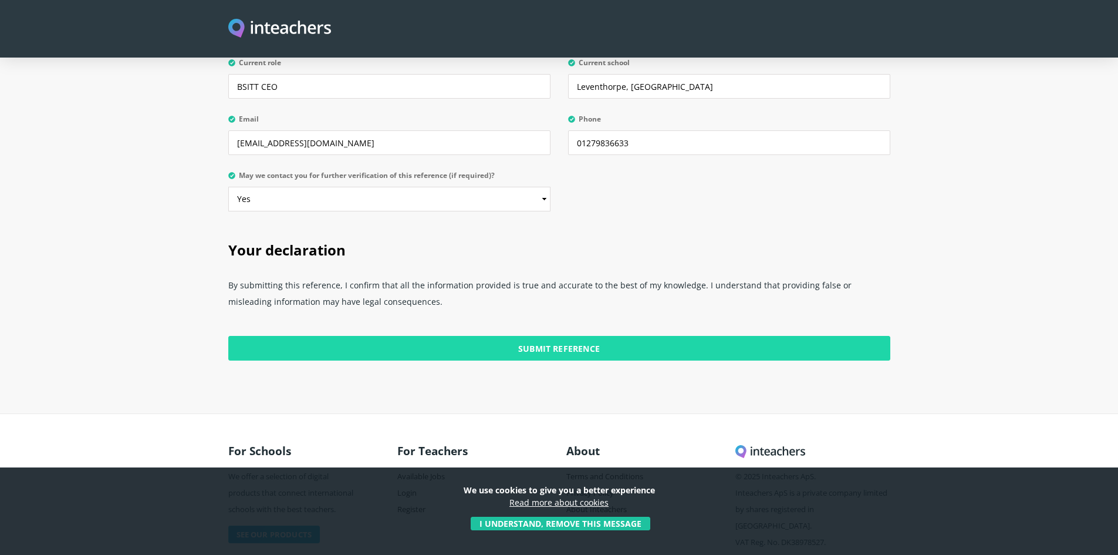
click at [563, 336] on input "Submit Reference" at bounding box center [559, 348] width 662 height 25
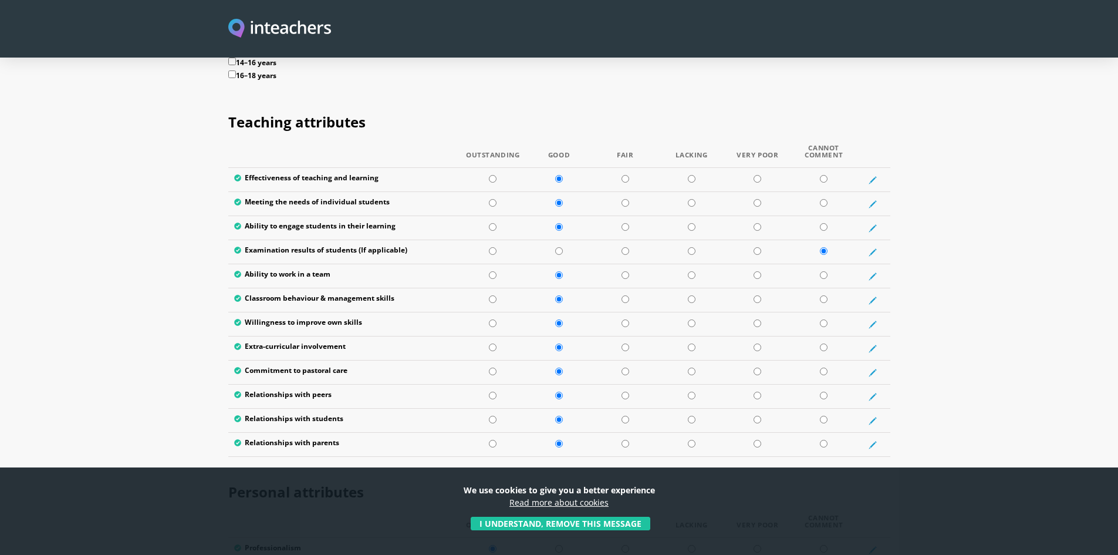
scroll to position [1202, 0]
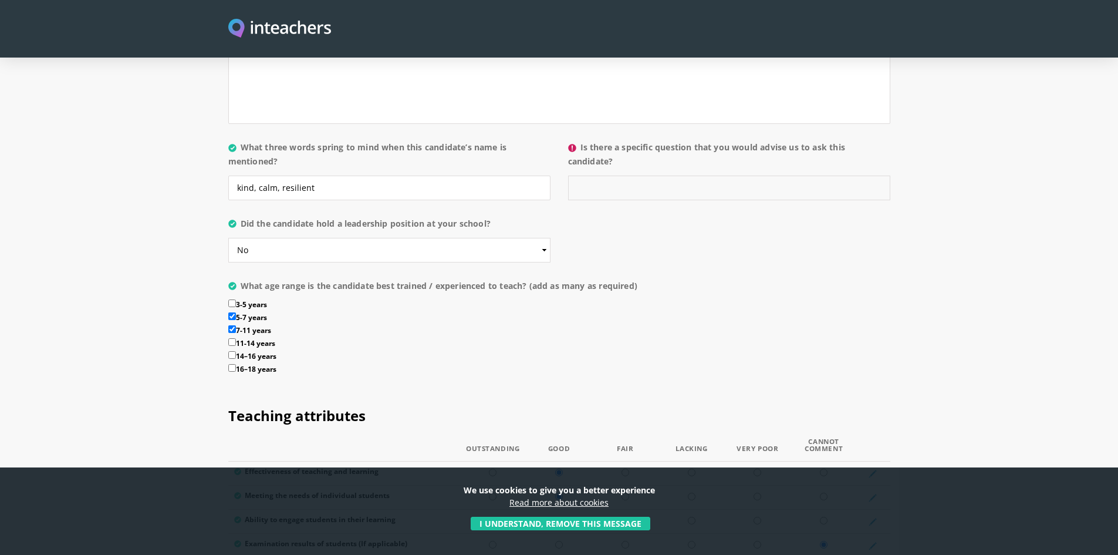
click at [635, 175] on input "Is there a specific question that you would advise us to ask this candidate?" at bounding box center [729, 187] width 322 height 25
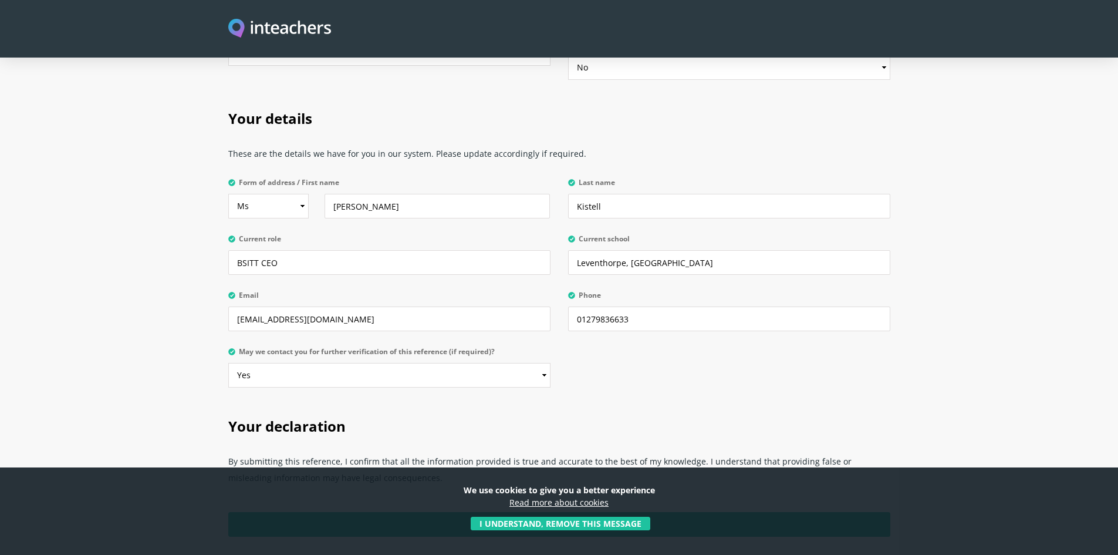
scroll to position [2846, 0]
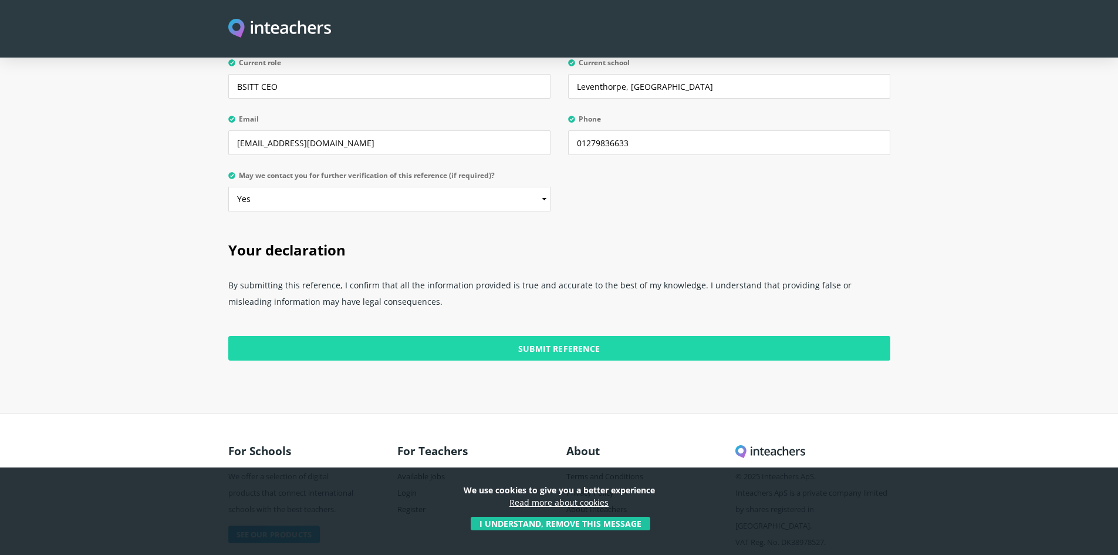
type input "no"
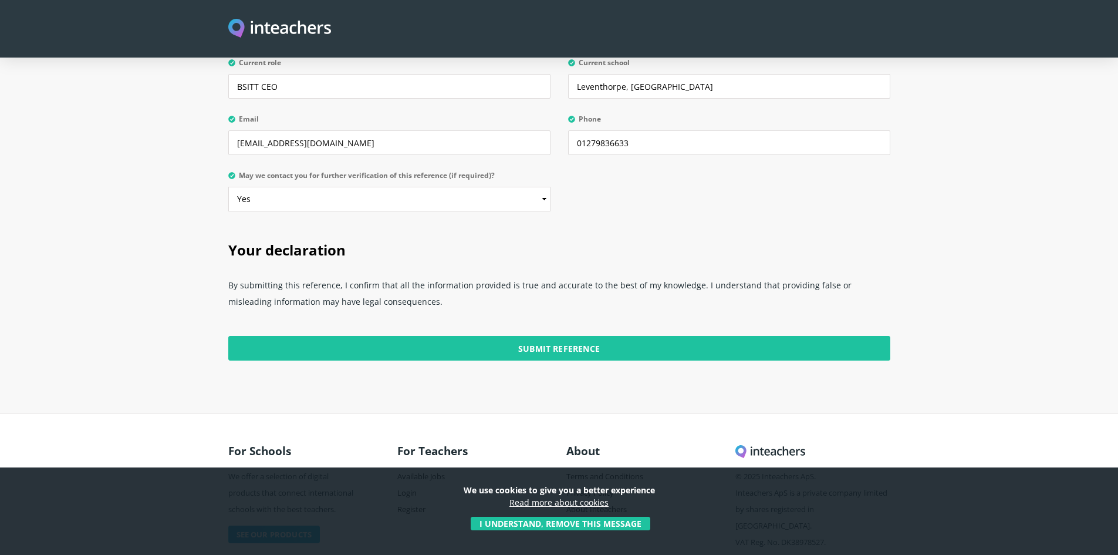
click at [590, 336] on input "Submit Reference" at bounding box center [559, 348] width 662 height 25
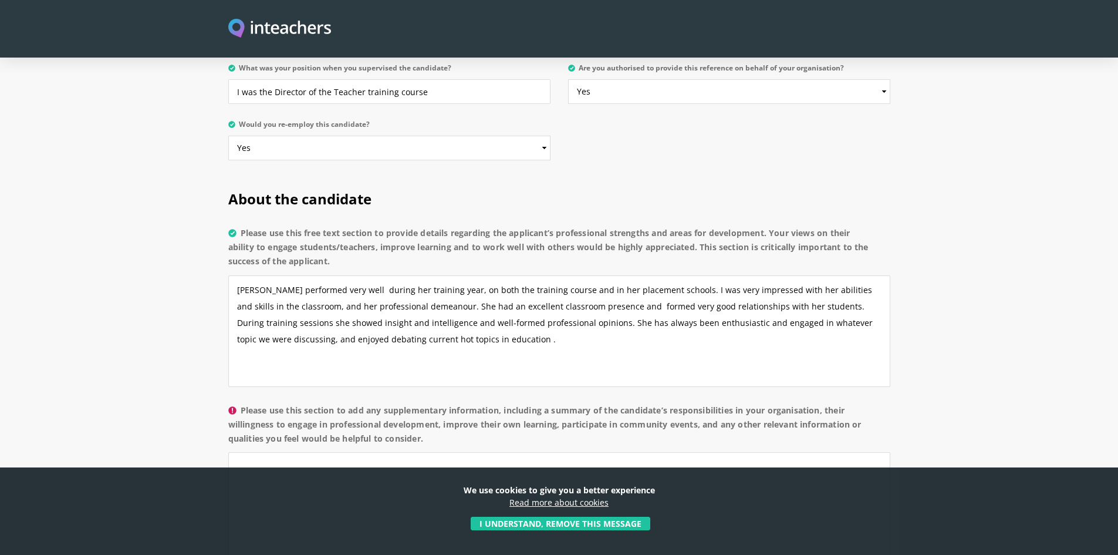
scroll to position [1056, 0]
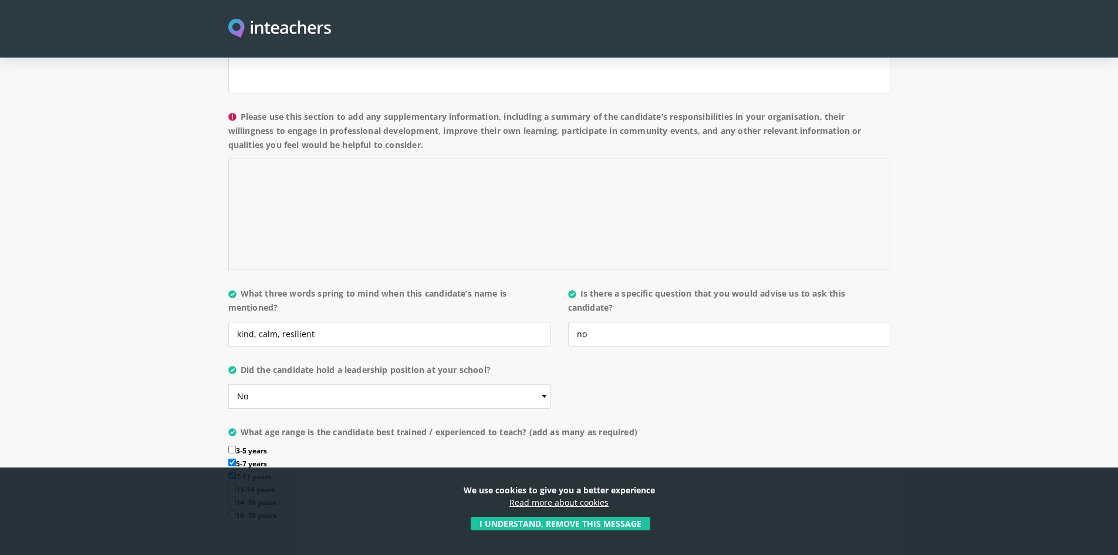
click at [328, 158] on textarea "Please use this section to add any supplementary information, including a summa…" at bounding box center [559, 213] width 662 height 111
click at [278, 158] on textarea "Sahira wsa a hard working trainee who" at bounding box center [559, 213] width 662 height 111
click at [417, 124] on label "Please use this section to add any supplementary information, including a summa…" at bounding box center [559, 134] width 662 height 49
click at [417, 158] on textarea "Sahira was a hard working trainee who" at bounding box center [559, 213] width 662 height 111
click at [404, 158] on textarea "Sahira was a hard working trainee who" at bounding box center [559, 213] width 662 height 111
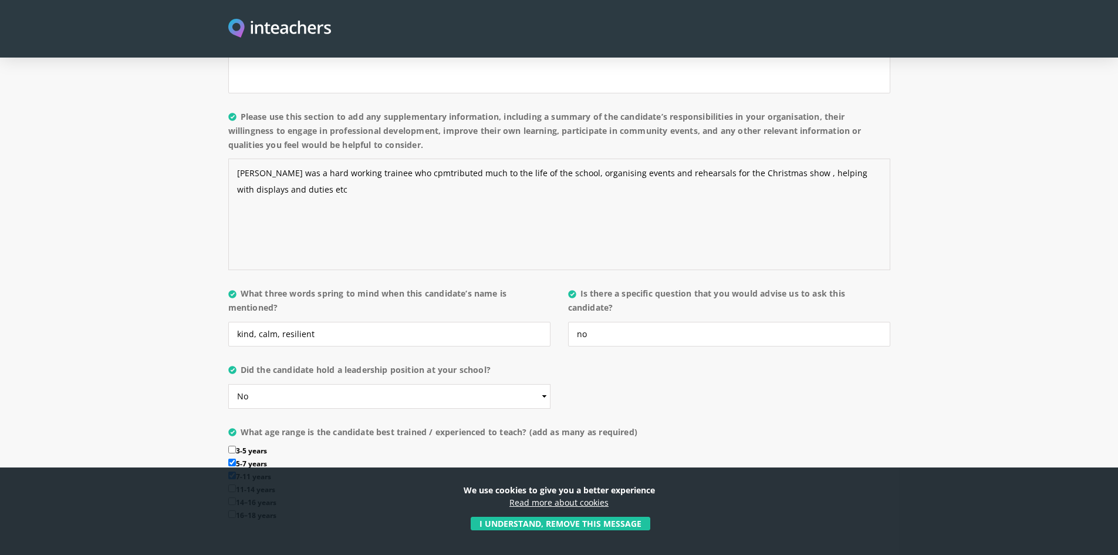
click at [403, 158] on textarea "Sahira was a hard working trainee who cpmtributed much to the life of the schoo…" at bounding box center [559, 213] width 662 height 111
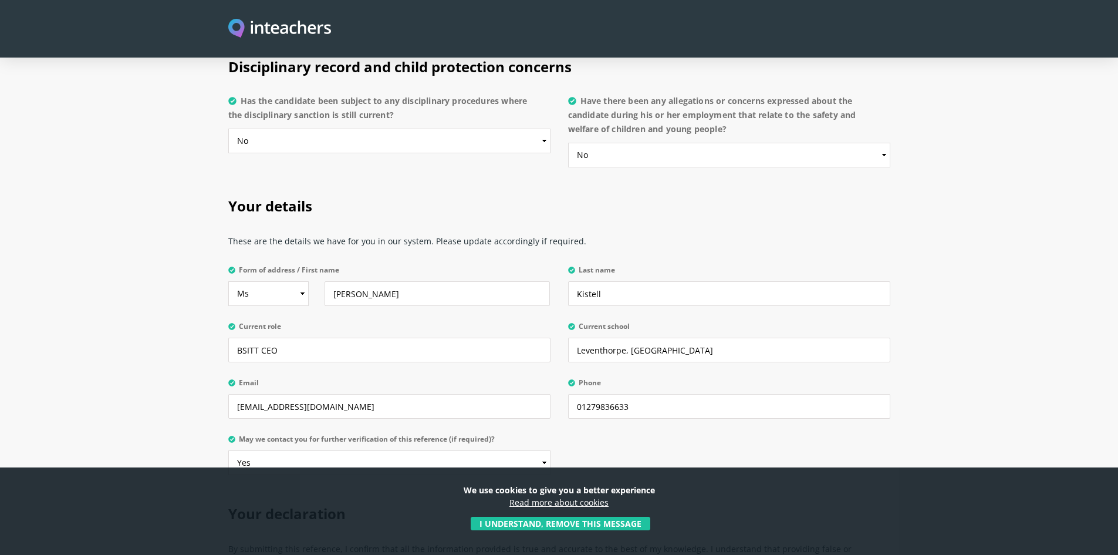
scroll to position [2846, 0]
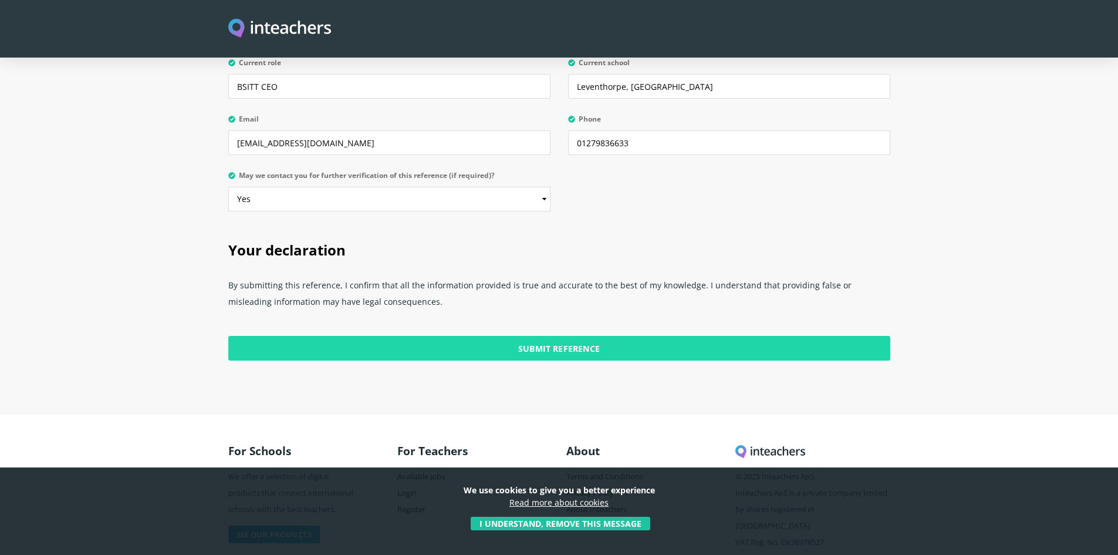
type textarea "Sahira was a hard working trainee who contributed much to the life of the schoo…"
click at [508, 336] on input "Submit Reference" at bounding box center [559, 348] width 662 height 25
